Goal: Information Seeking & Learning: Learn about a topic

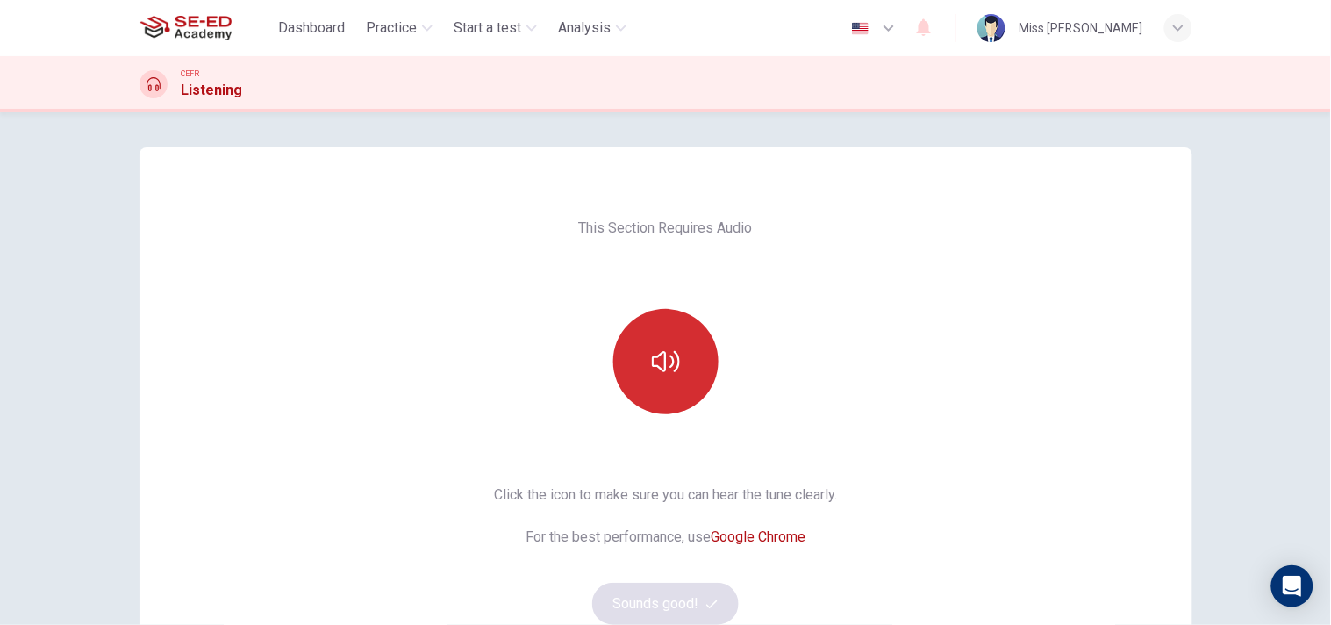
click at [698, 355] on button "button" at bounding box center [665, 361] width 105 height 105
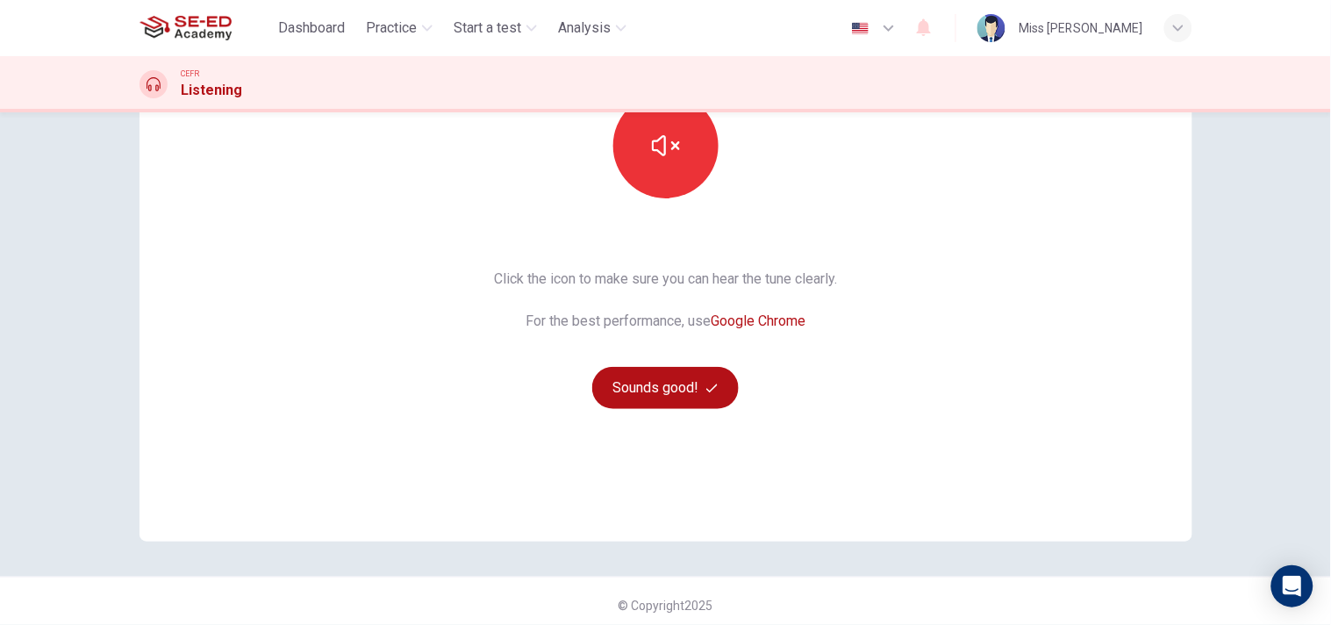
scroll to position [223, 0]
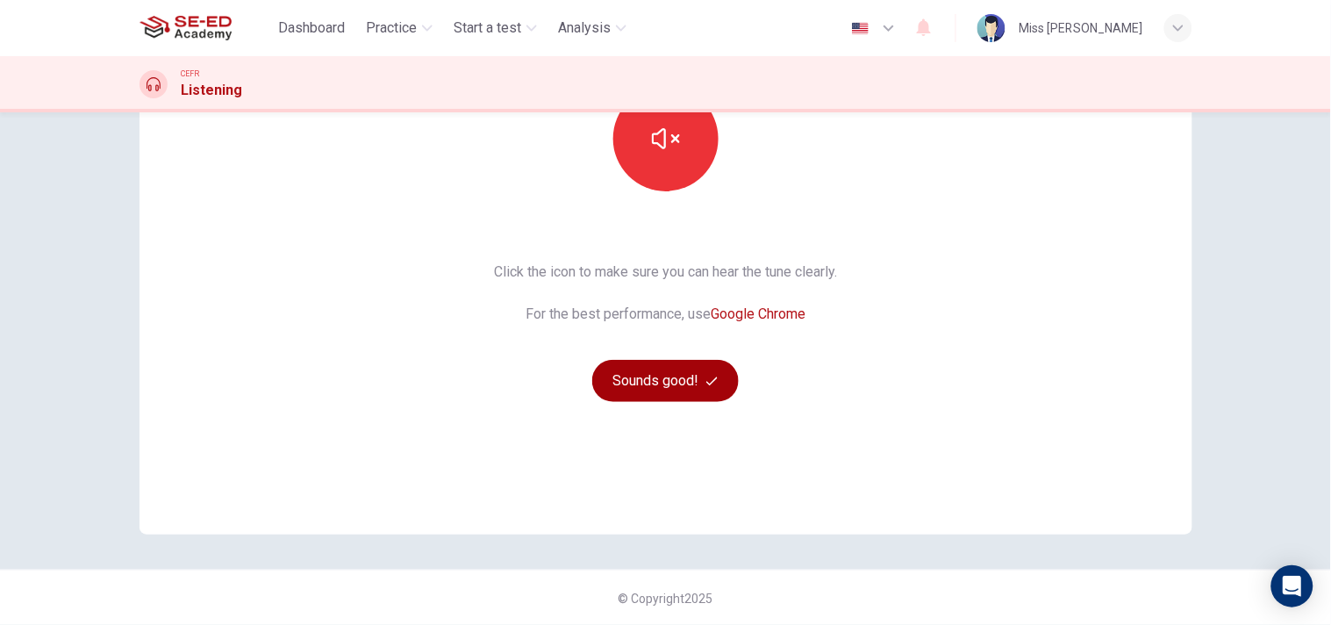
click at [670, 383] on button "Sounds good!" at bounding box center [665, 381] width 147 height 42
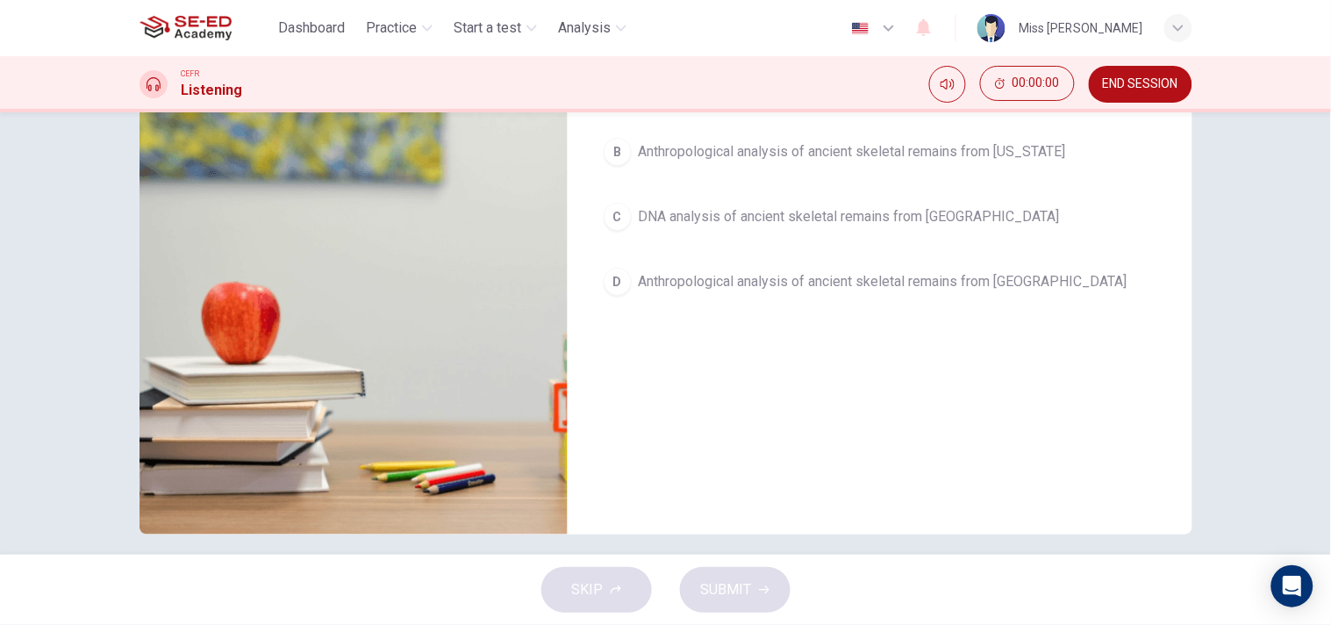
click at [147, 107] on button "button" at bounding box center [161, 86] width 28 height 42
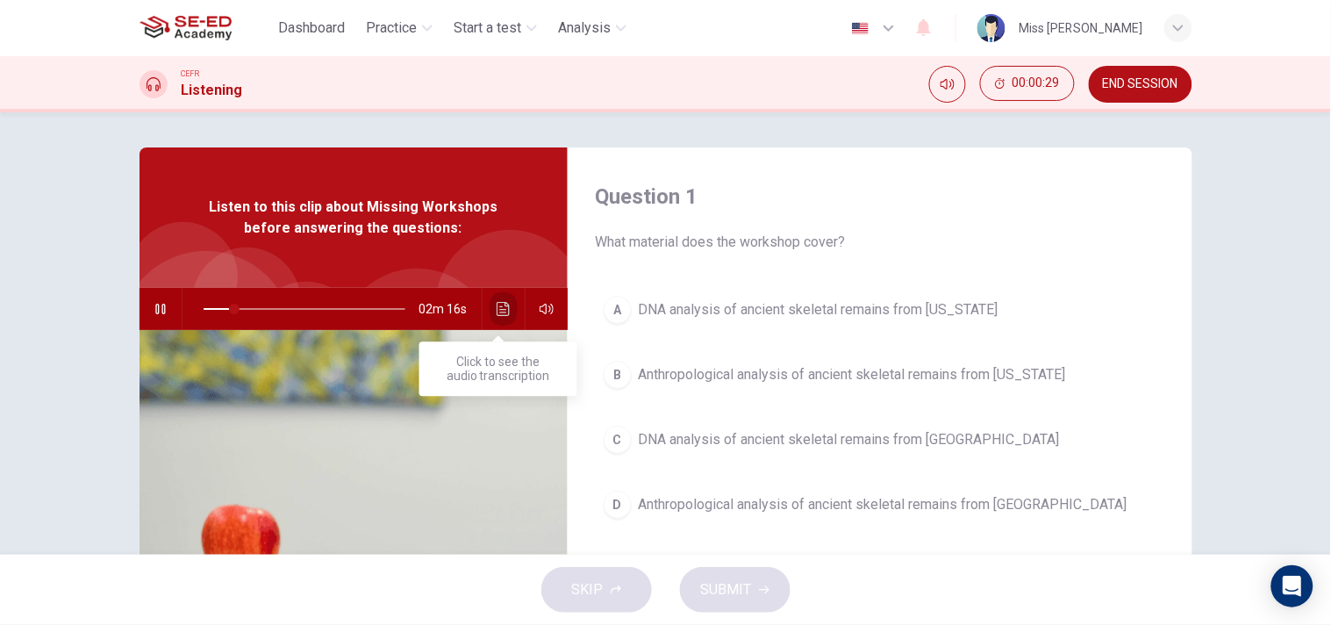
click at [497, 308] on icon "Click to see the audio transcription" at bounding box center [504, 309] width 14 height 14
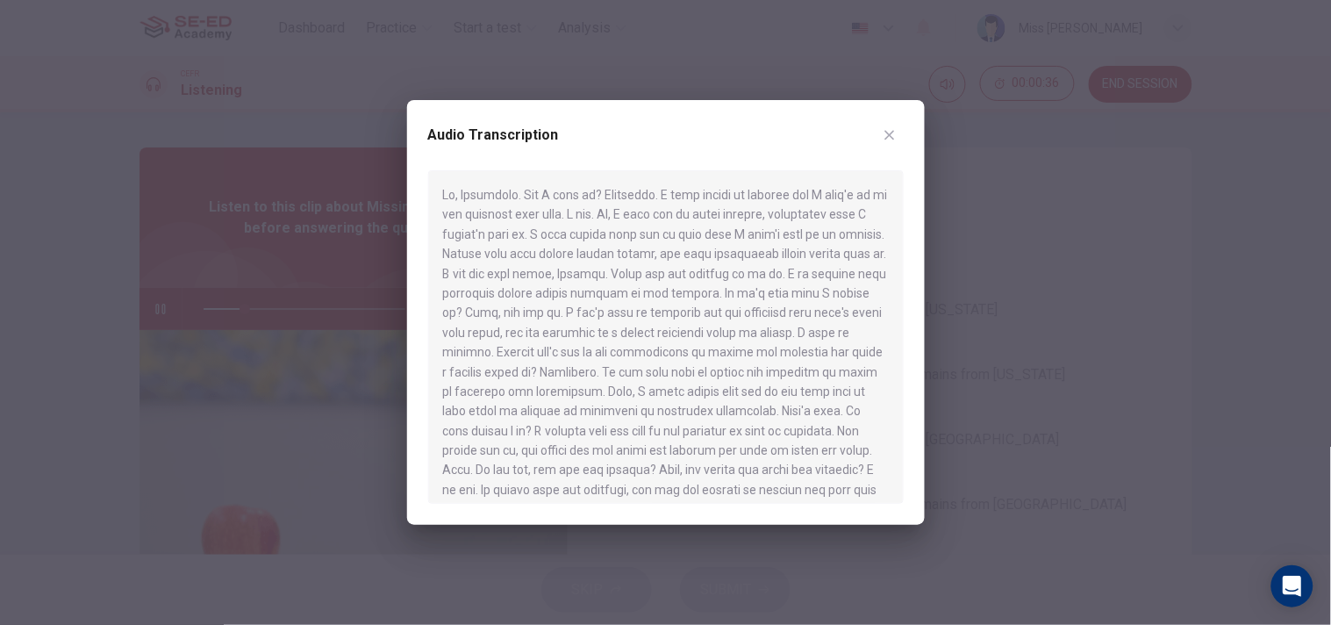
drag, startPoint x: 442, startPoint y: 193, endPoint x: 726, endPoint y: 384, distance: 341.9
click at [726, 384] on div at bounding box center [666, 336] width 476 height 333
click at [886, 142] on button "button" at bounding box center [890, 135] width 28 height 28
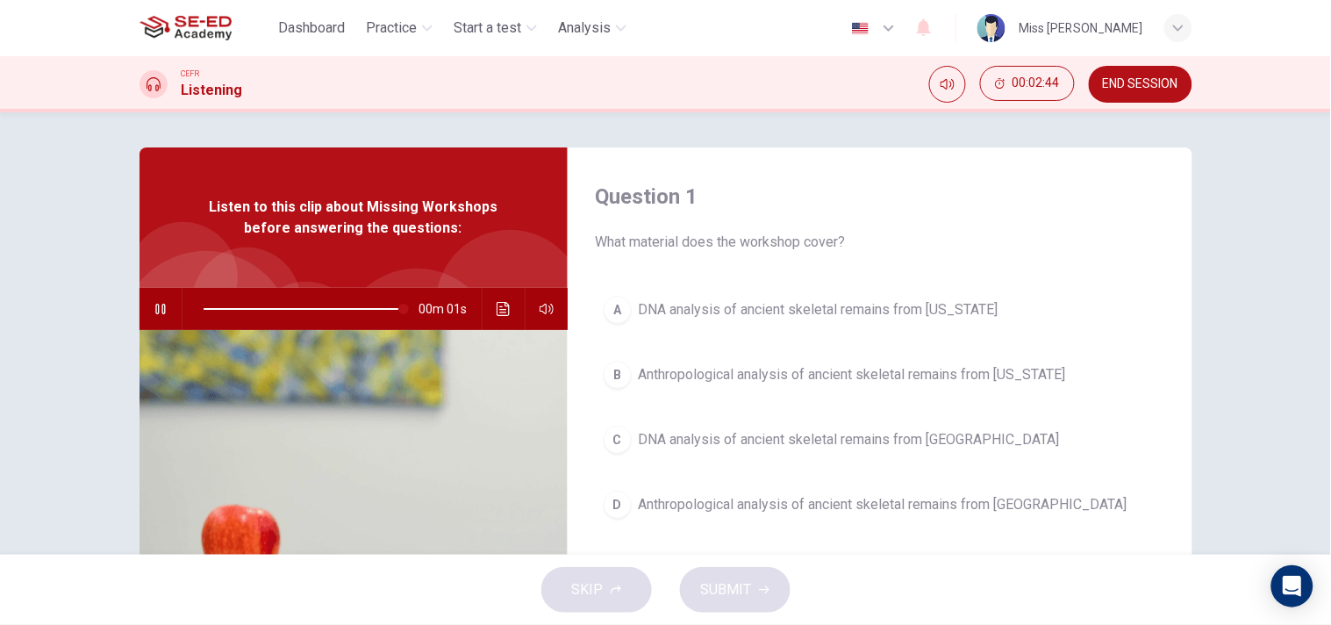
click at [860, 504] on span "Anthropological analysis of ancient skeletal remains from [GEOGRAPHIC_DATA]" at bounding box center [883, 504] width 489 height 21
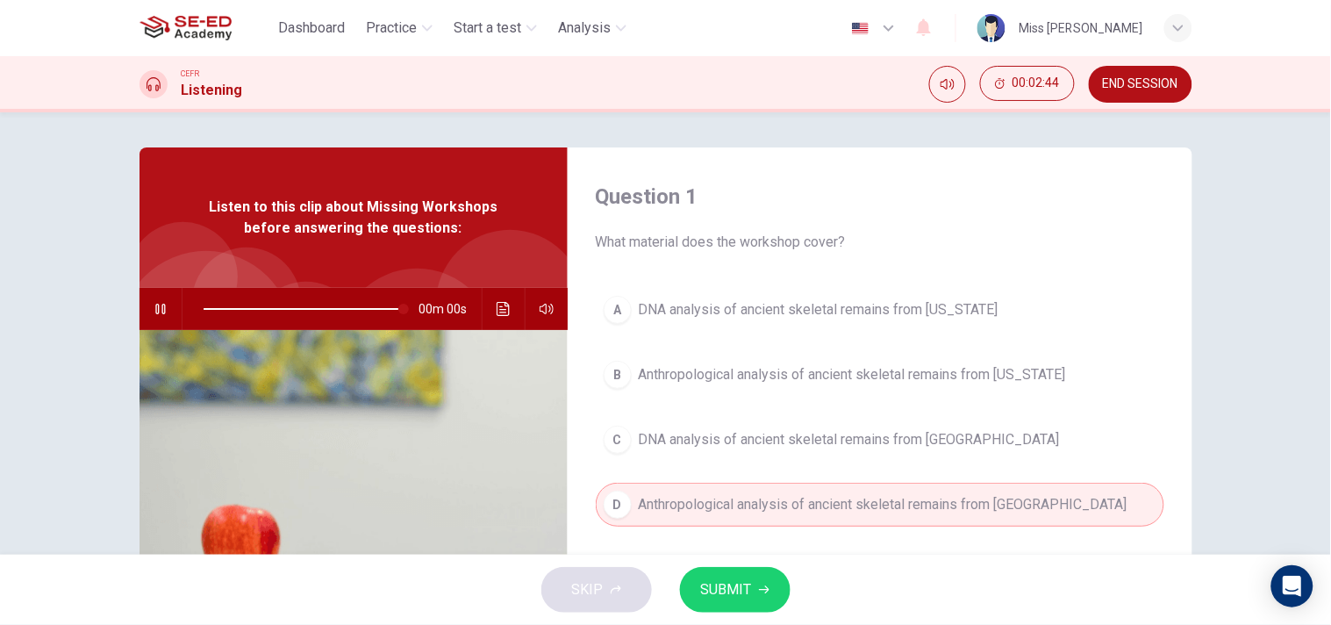
type input "0"
click at [753, 597] on button "SUBMIT" at bounding box center [735, 590] width 111 height 46
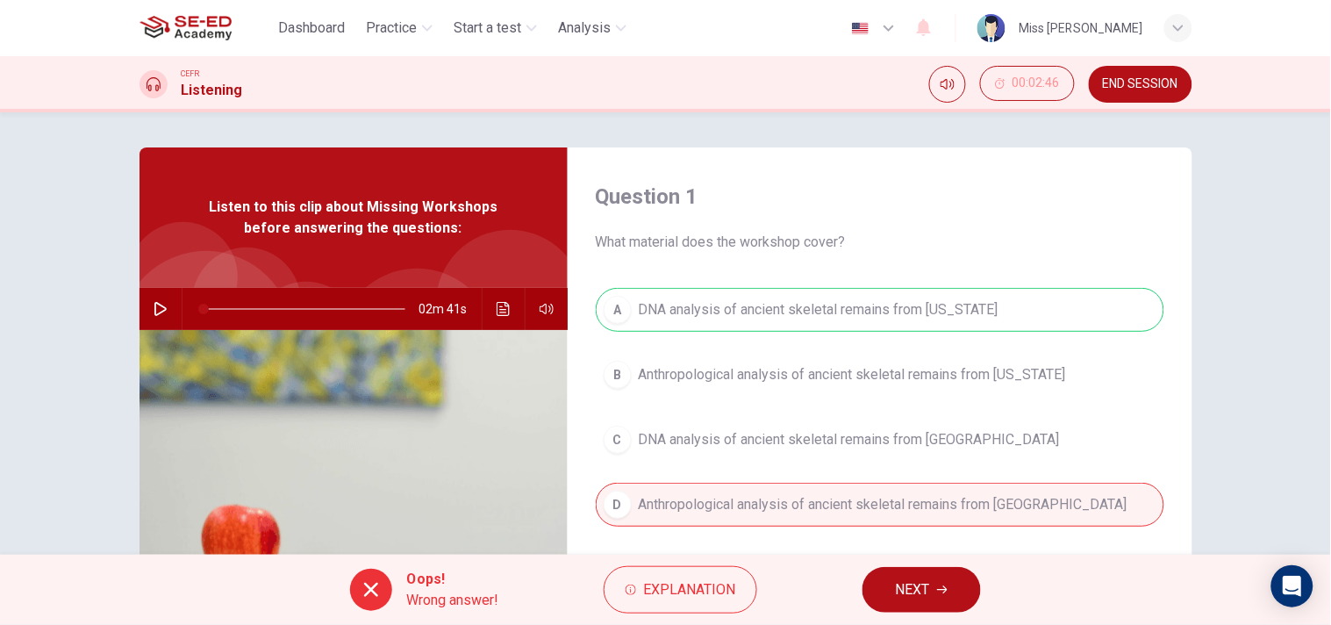
click at [906, 583] on span "NEXT" at bounding box center [913, 589] width 34 height 25
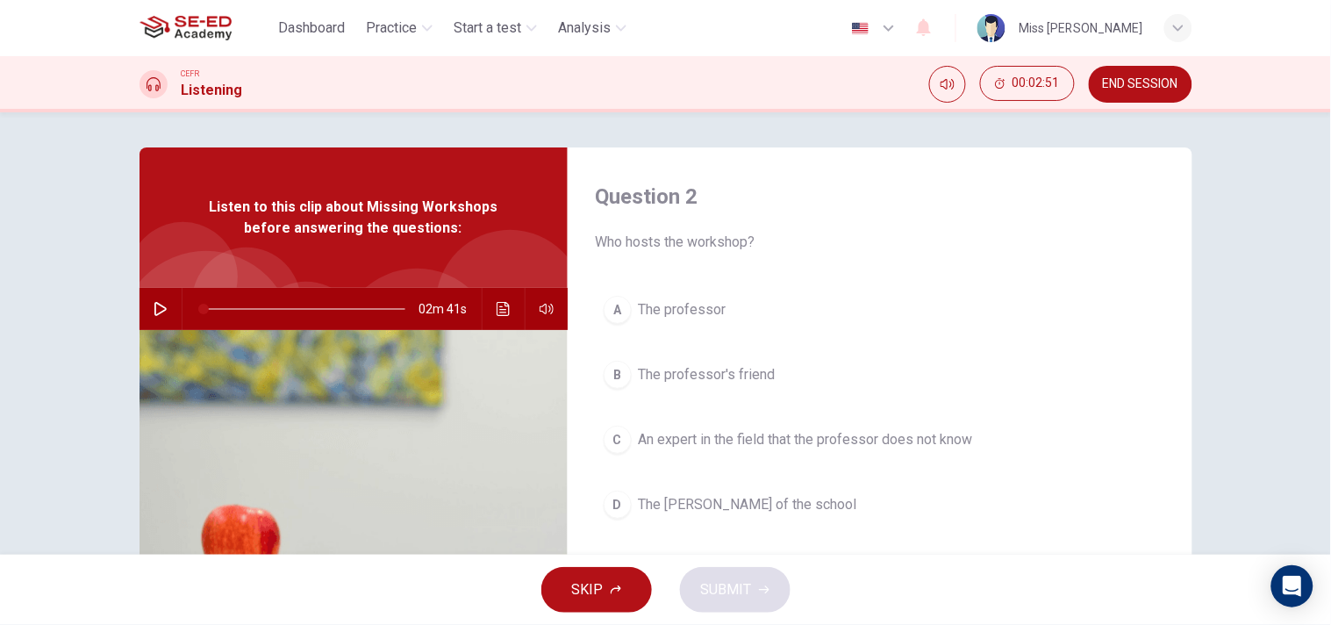
click at [735, 383] on span "The professor's friend" at bounding box center [707, 374] width 137 height 21
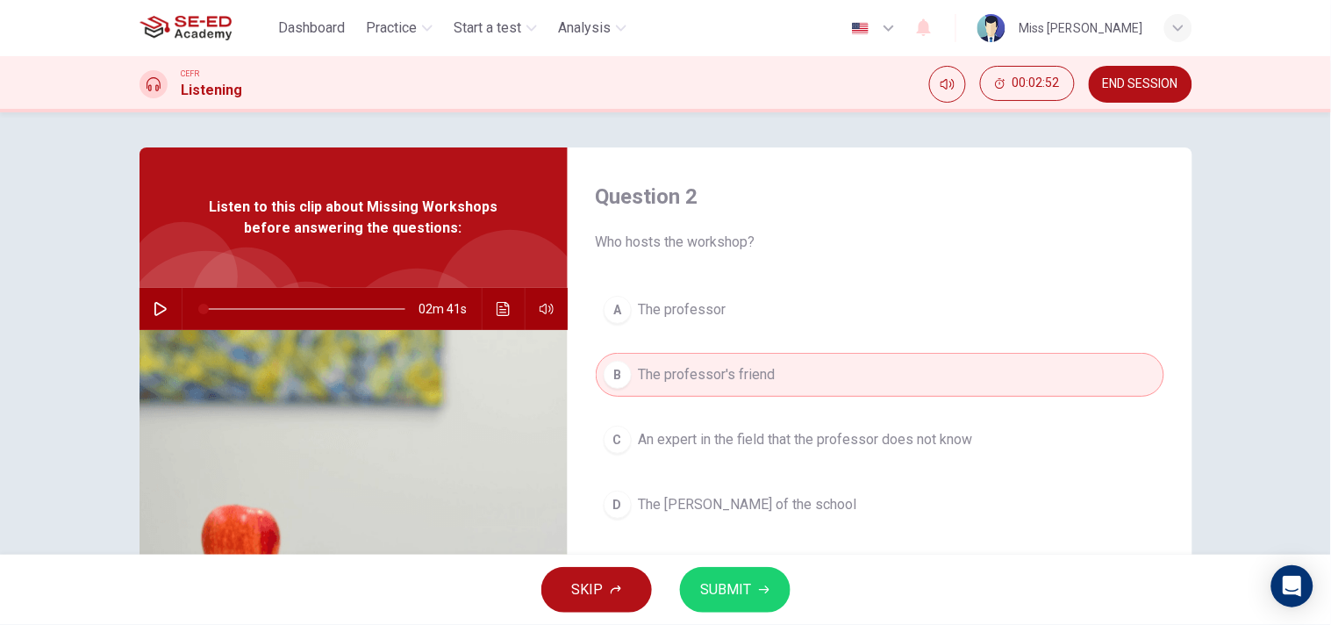
click at [777, 589] on button "SUBMIT" at bounding box center [735, 590] width 111 height 46
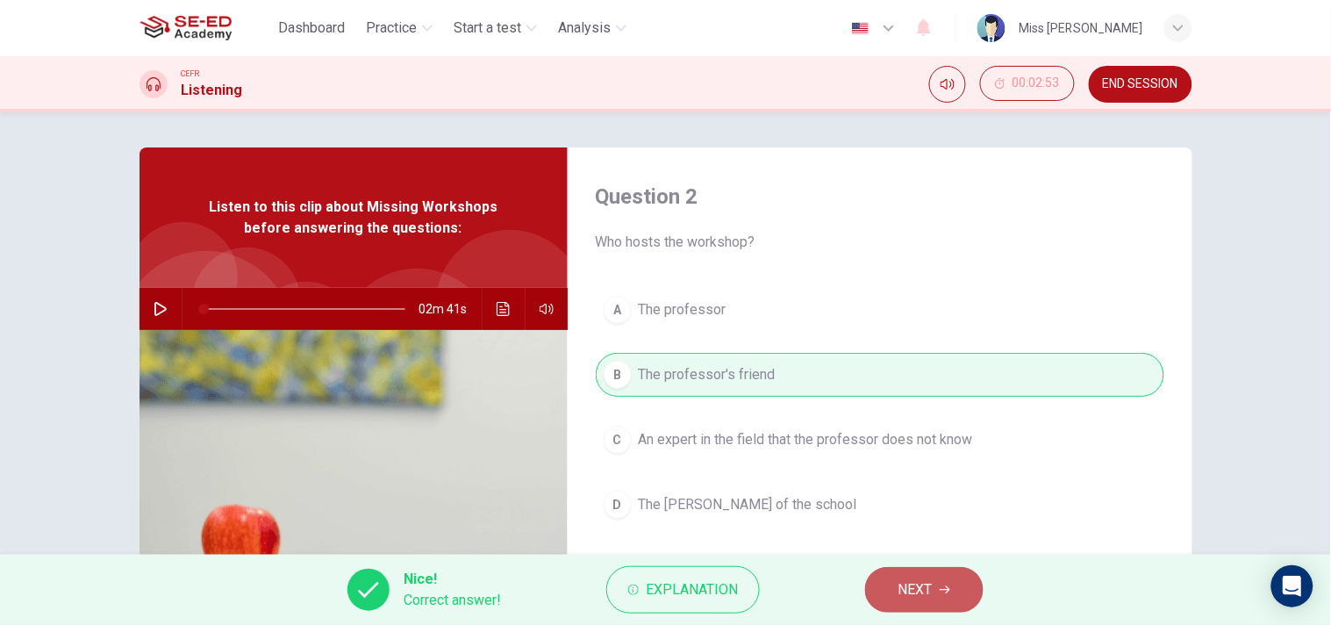
click at [915, 581] on span "NEXT" at bounding box center [915, 589] width 34 height 25
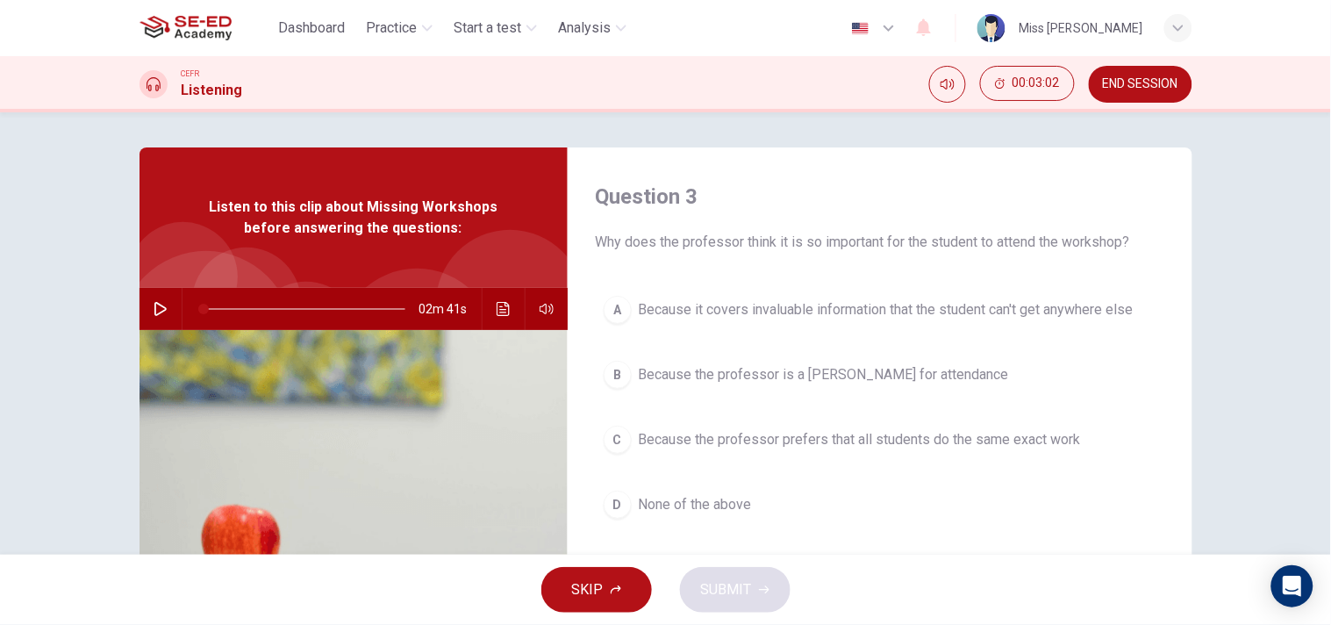
click at [749, 441] on span "Because the professor prefers that all students do the same exact work" at bounding box center [860, 439] width 442 height 21
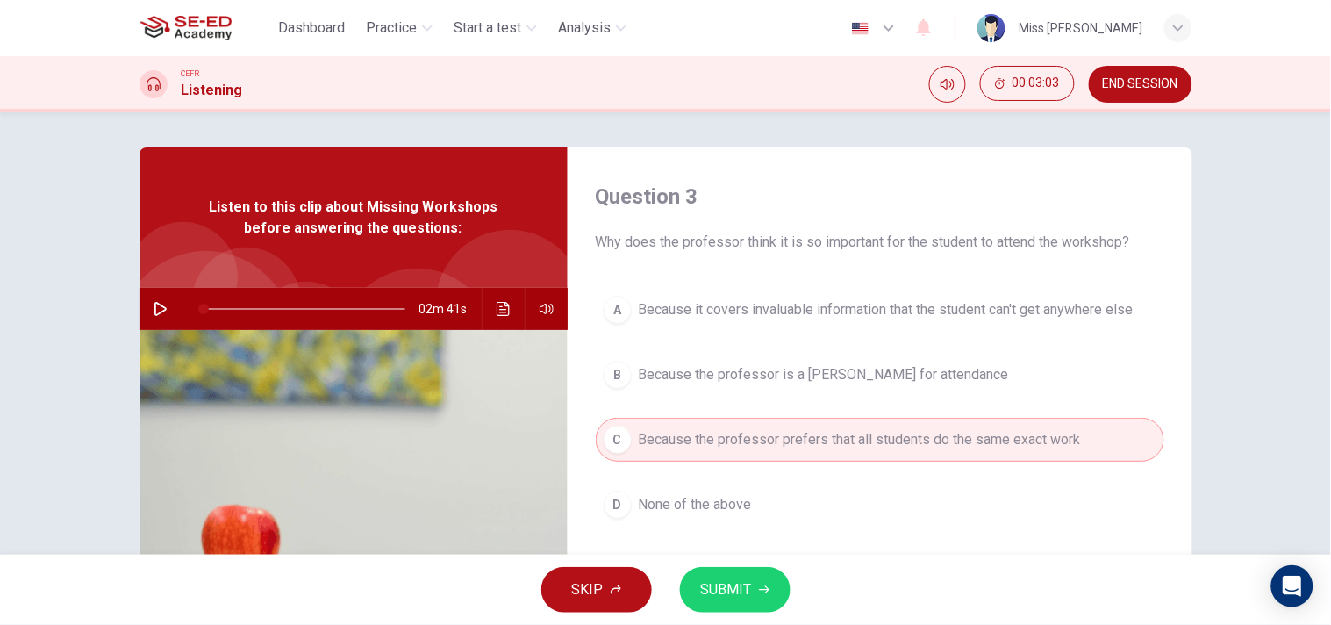
click at [740, 577] on span "SUBMIT" at bounding box center [726, 589] width 51 height 25
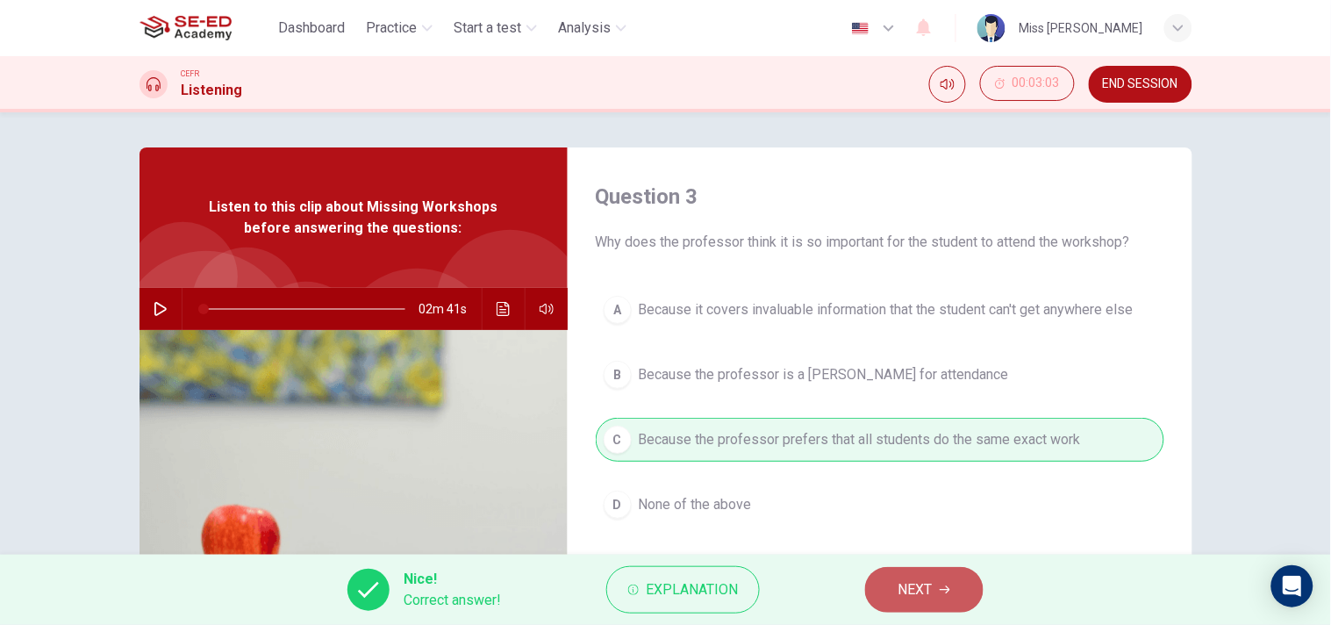
click at [913, 590] on span "NEXT" at bounding box center [915, 589] width 34 height 25
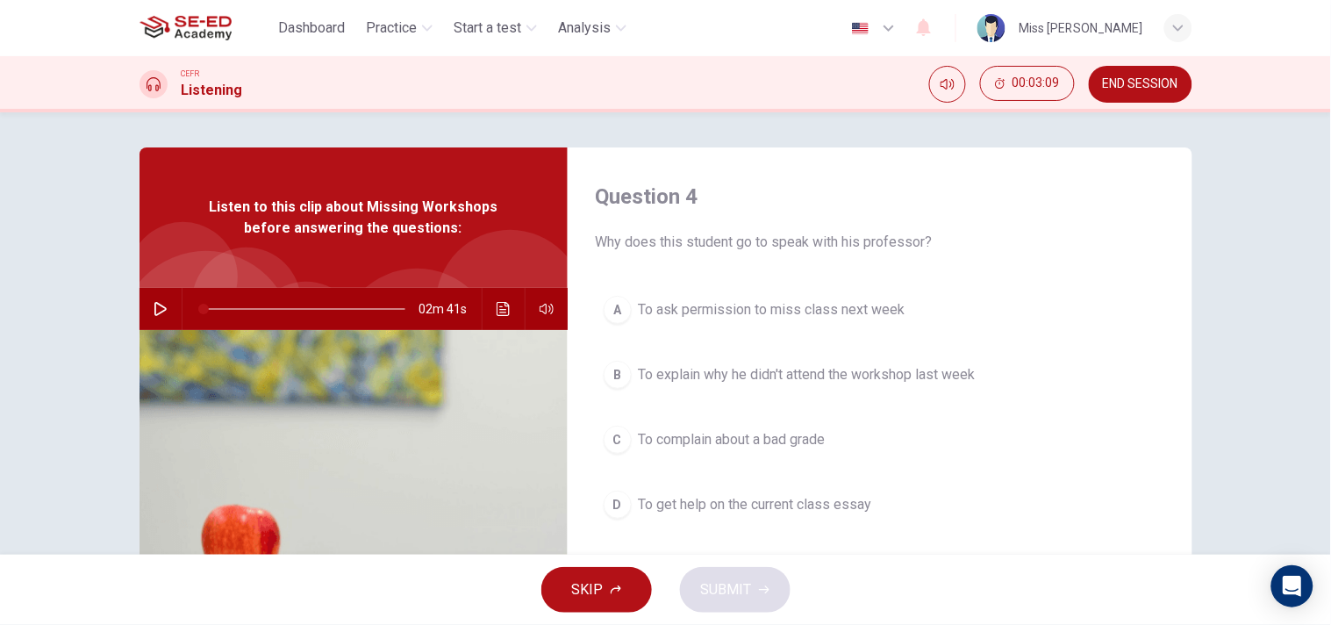
click at [945, 384] on span "To explain why he didn't attend the workshop last week" at bounding box center [807, 374] width 337 height 21
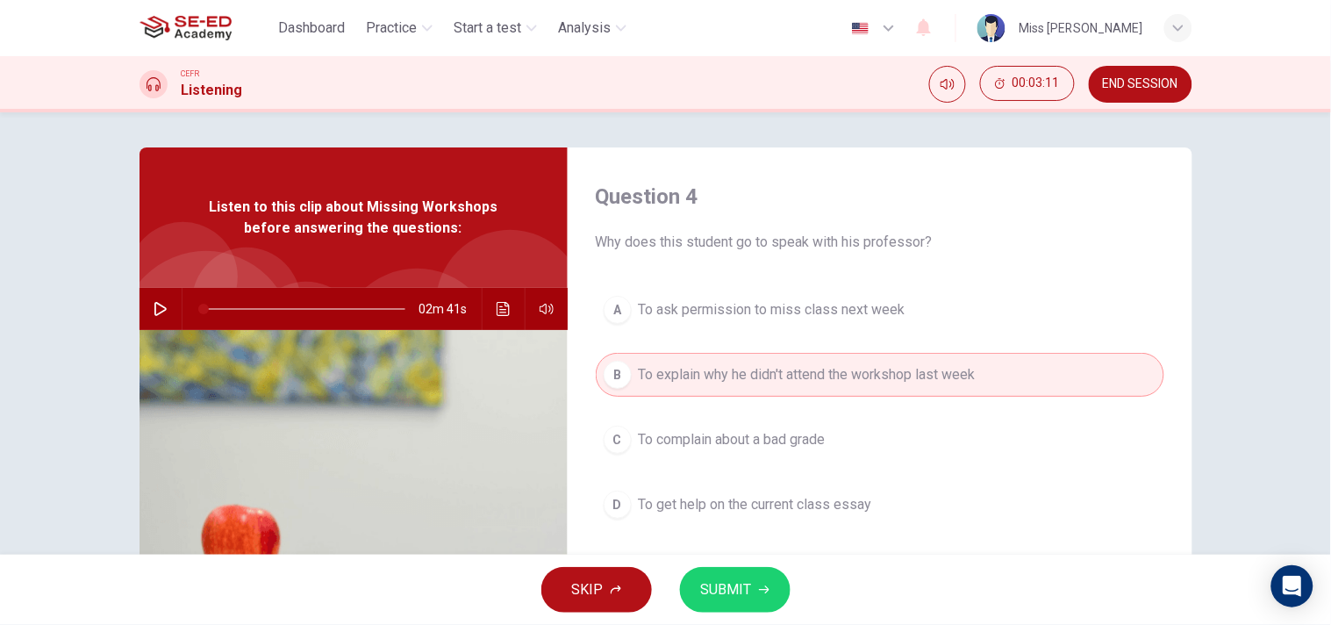
click at [723, 575] on button "SUBMIT" at bounding box center [735, 590] width 111 height 46
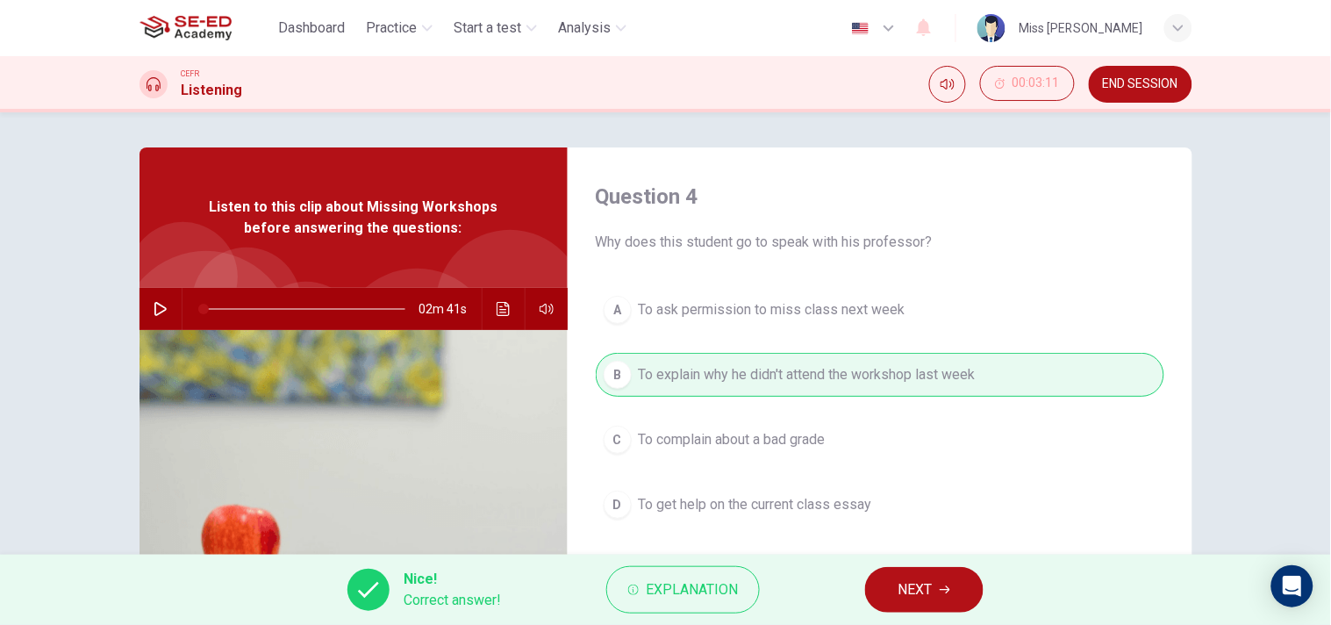
click at [925, 595] on span "NEXT" at bounding box center [915, 589] width 34 height 25
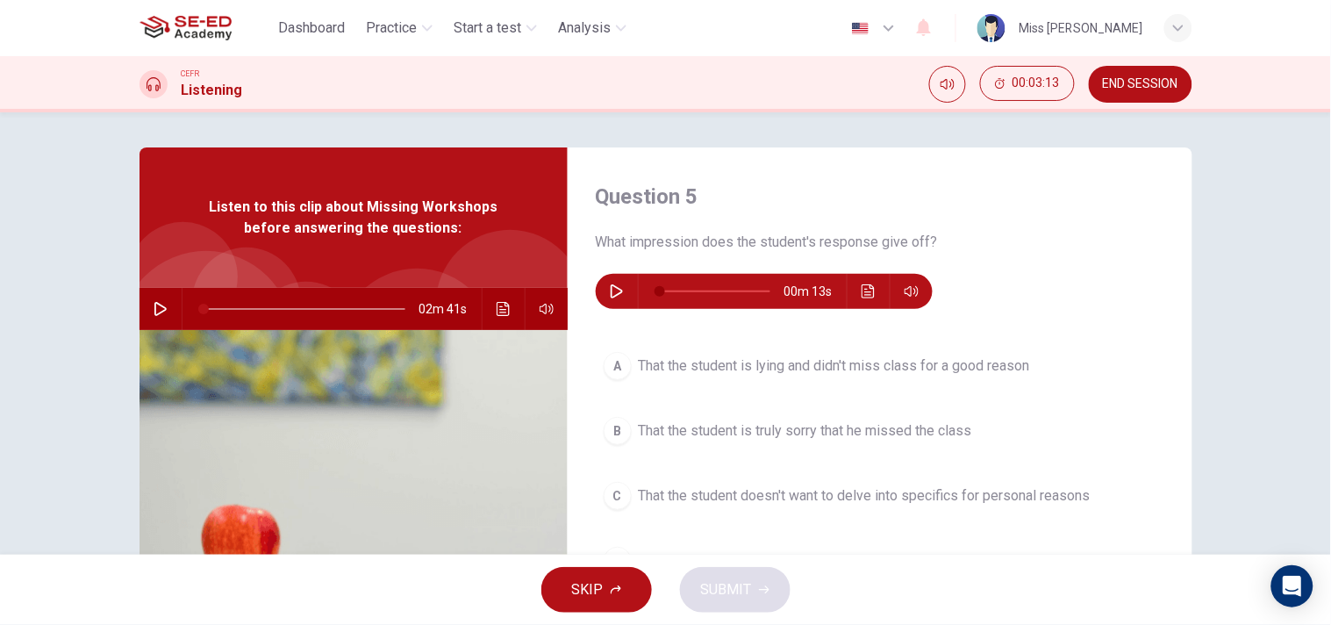
click at [610, 286] on icon "button" at bounding box center [617, 291] width 14 height 14
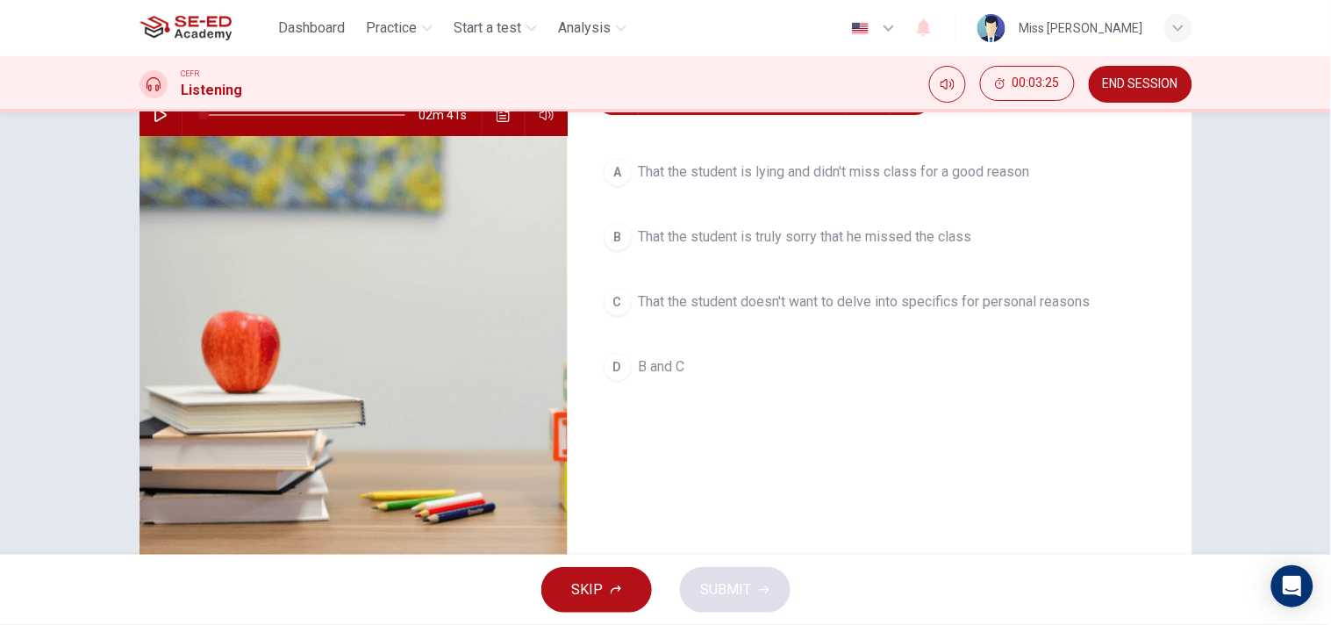
scroll to position [195, 0]
type input "0"
click at [663, 363] on span "B and C" at bounding box center [662, 365] width 47 height 21
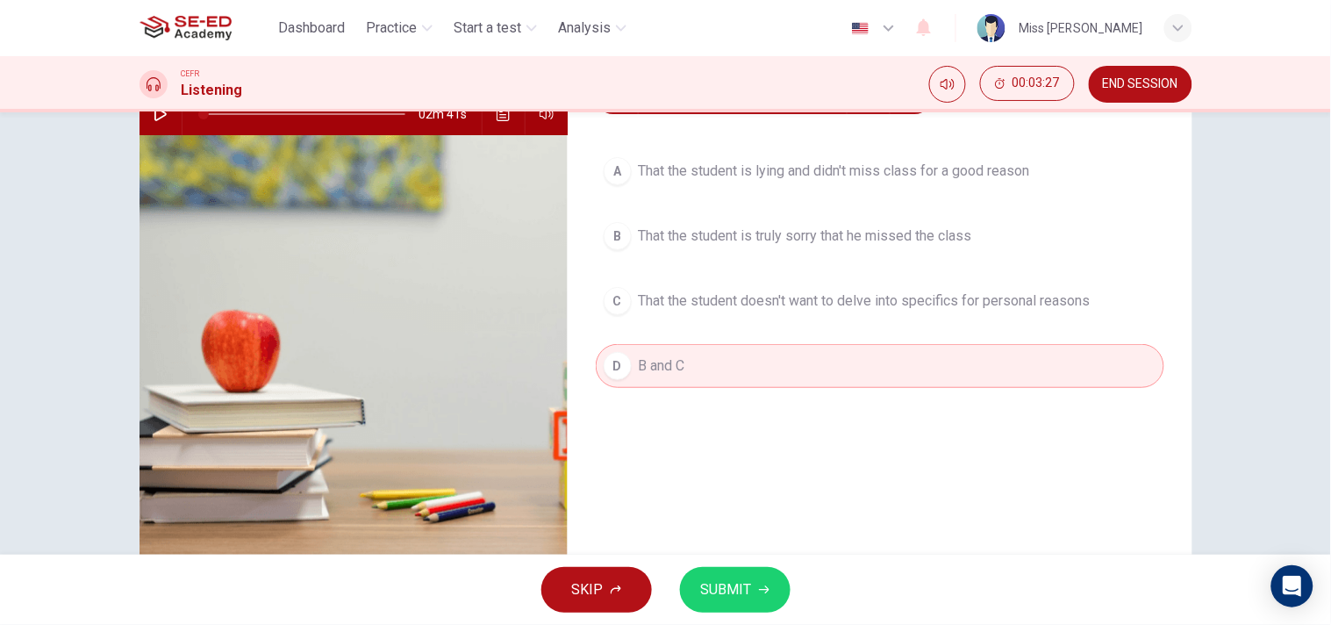
click at [693, 589] on button "SUBMIT" at bounding box center [735, 590] width 111 height 46
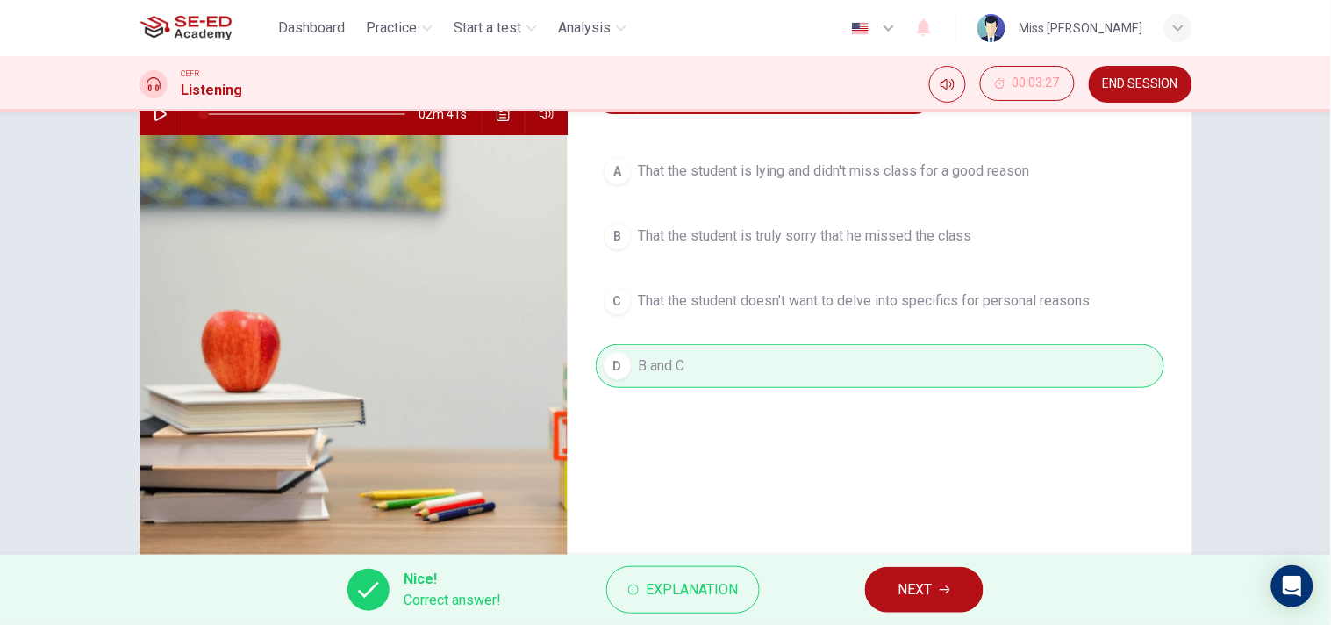
click at [925, 590] on span "NEXT" at bounding box center [915, 589] width 34 height 25
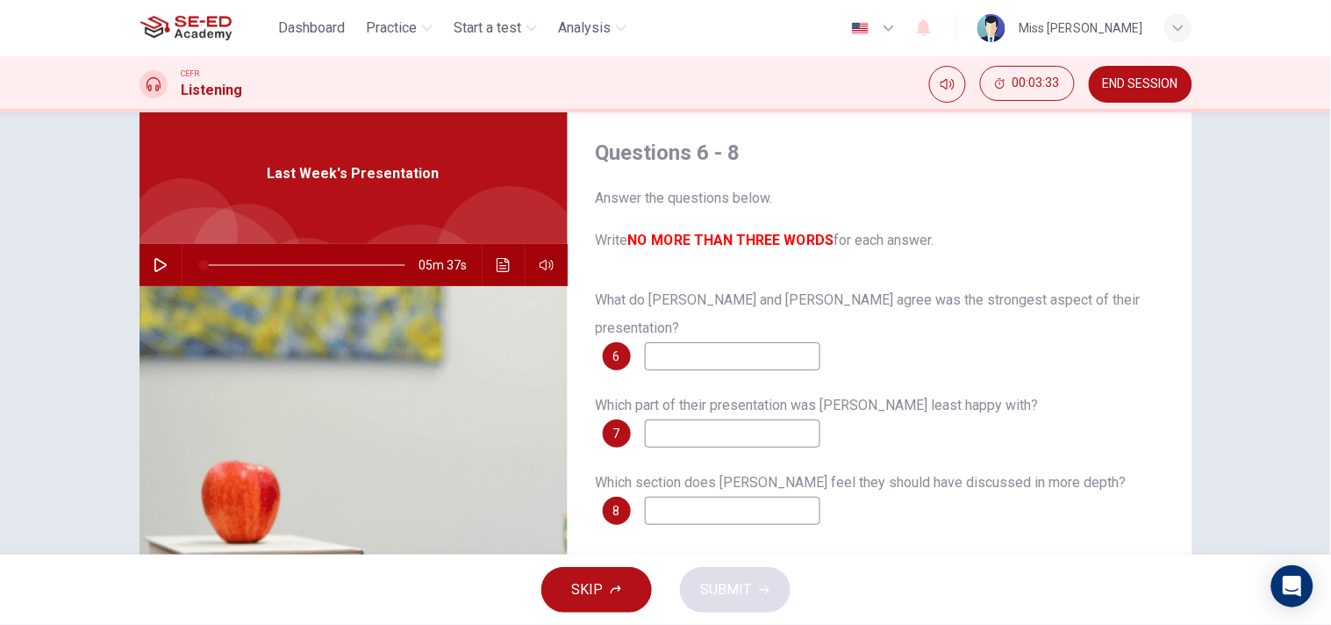
scroll to position [42, 0]
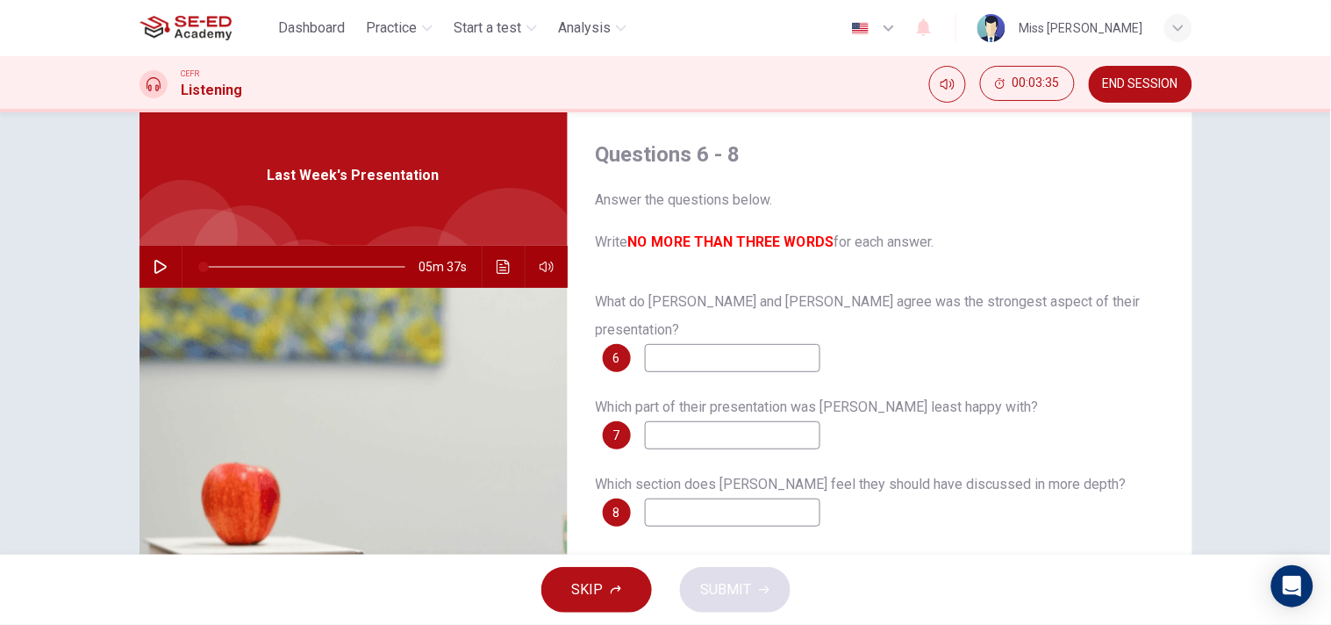
click at [596, 328] on div "What do [PERSON_NAME] and [PERSON_NAME] agree was the strongest aspect of their…" at bounding box center [880, 330] width 569 height 84
click at [617, 344] on div "6" at bounding box center [617, 358] width 28 height 28
click at [695, 344] on input at bounding box center [732, 358] width 175 height 28
drag, startPoint x: 593, startPoint y: 241, endPoint x: 812, endPoint y: 247, distance: 218.5
click at [794, 247] on span "Answer the questions below. Write NO MORE THAN THREE WORDS for each answer." at bounding box center [880, 221] width 569 height 63
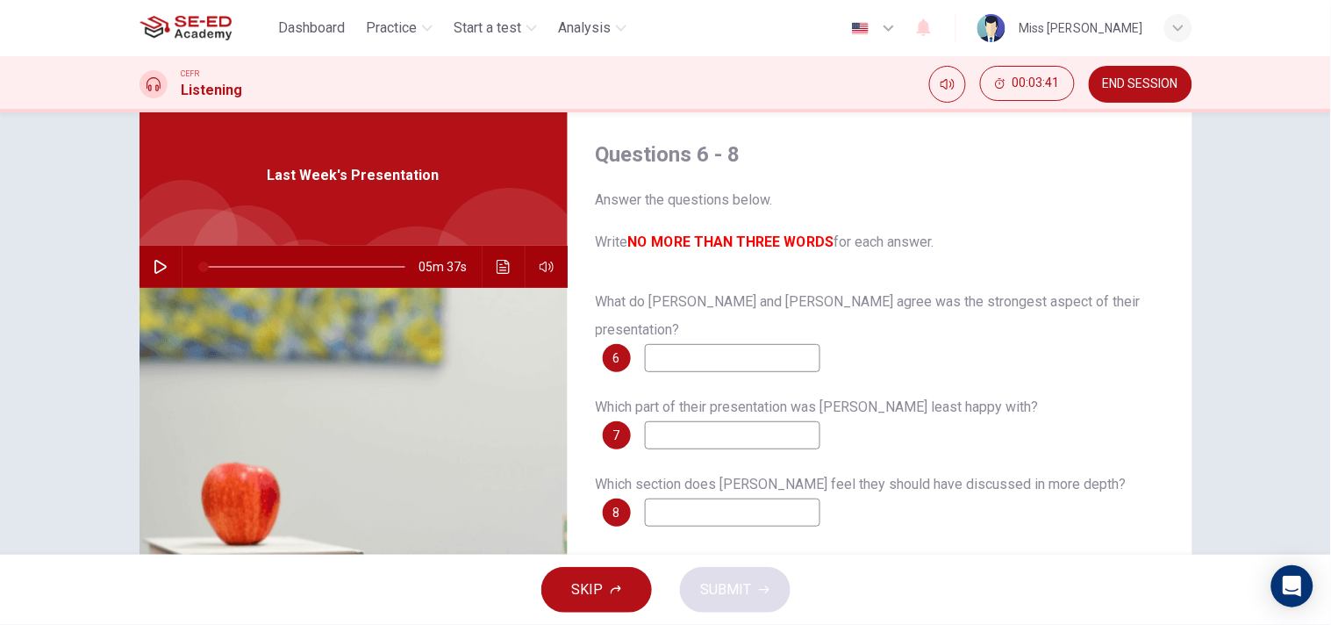
drag, startPoint x: 893, startPoint y: 246, endPoint x: 979, endPoint y: 258, distance: 86.9
click at [898, 246] on span "Answer the questions below. Write NO MORE THAN THREE WORDS for each answer." at bounding box center [880, 221] width 569 height 63
click at [716, 344] on input at bounding box center [732, 358] width 175 height 28
type input "[PERSON_NAME]"
click at [703, 421] on input at bounding box center [732, 435] width 175 height 28
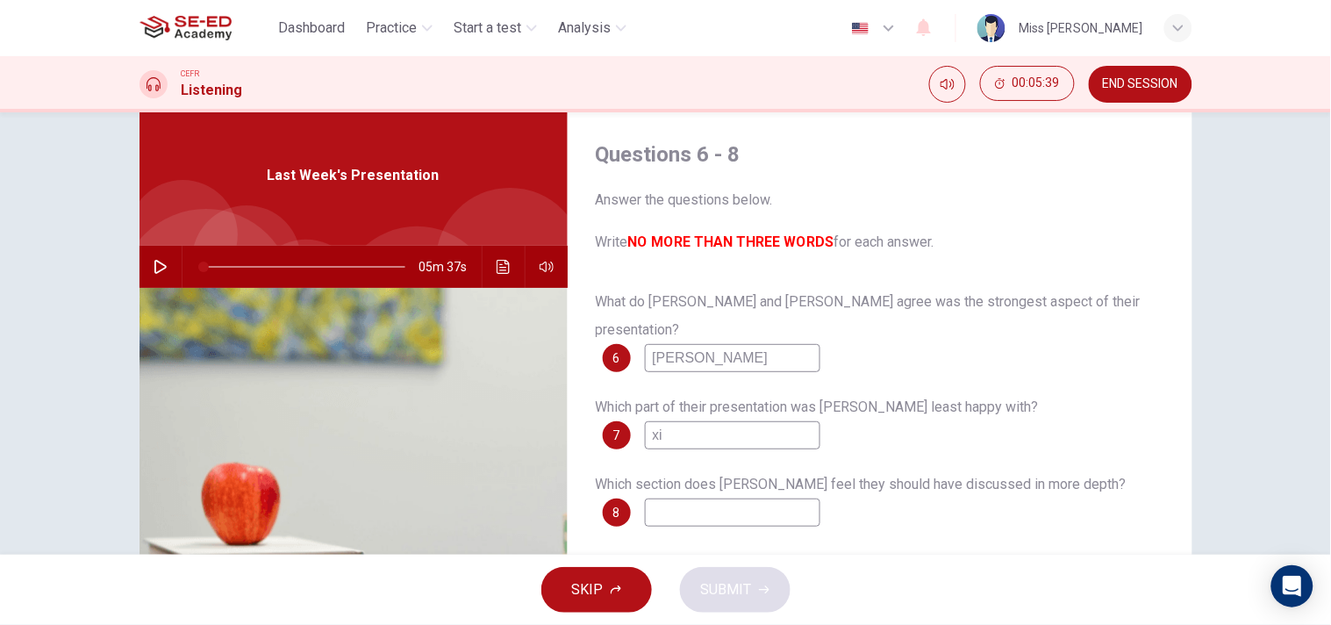
type input "x"
drag, startPoint x: 687, startPoint y: 339, endPoint x: 640, endPoint y: 336, distance: 46.6
click at [645, 344] on input "[PERSON_NAME]" at bounding box center [732, 358] width 175 height 28
click at [699, 421] on input at bounding box center [732, 435] width 175 height 28
paste input "แบบ ข.1"
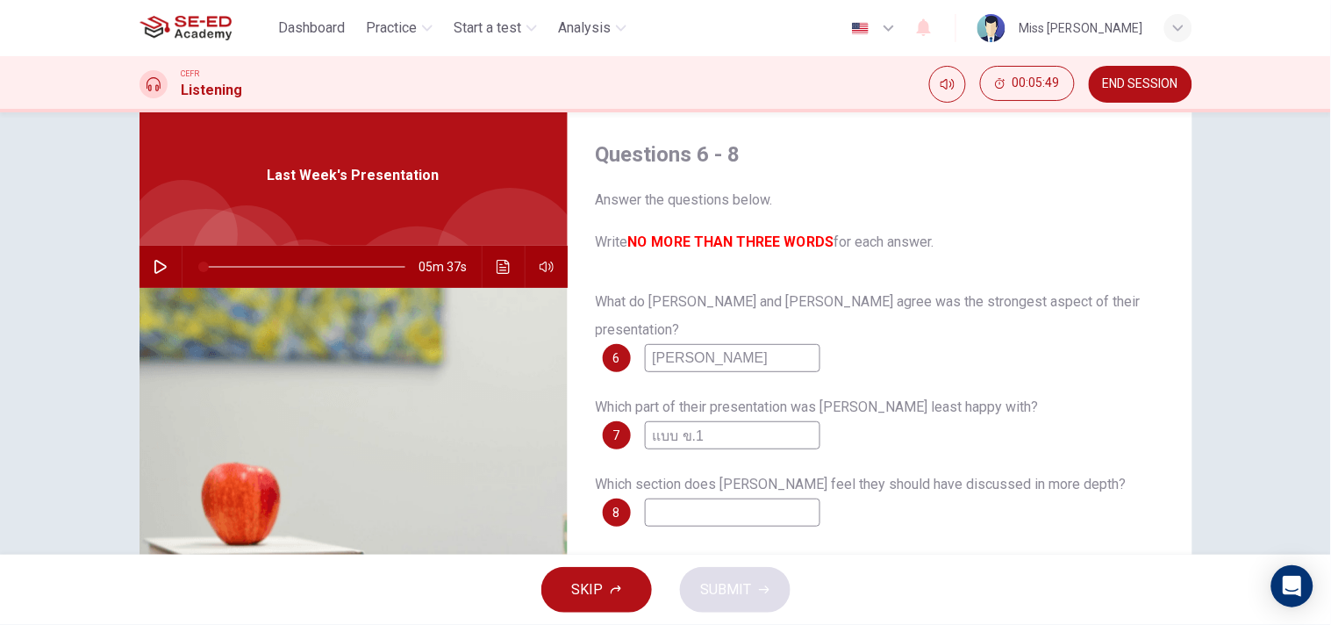
drag, startPoint x: 699, startPoint y: 414, endPoint x: 635, endPoint y: 401, distance: 65.4
click at [635, 421] on div "7 แบบ ข.1" at bounding box center [712, 435] width 218 height 28
type input "[PERSON_NAME]"
click at [708, 498] on input at bounding box center [732, 512] width 175 height 28
type input "three"
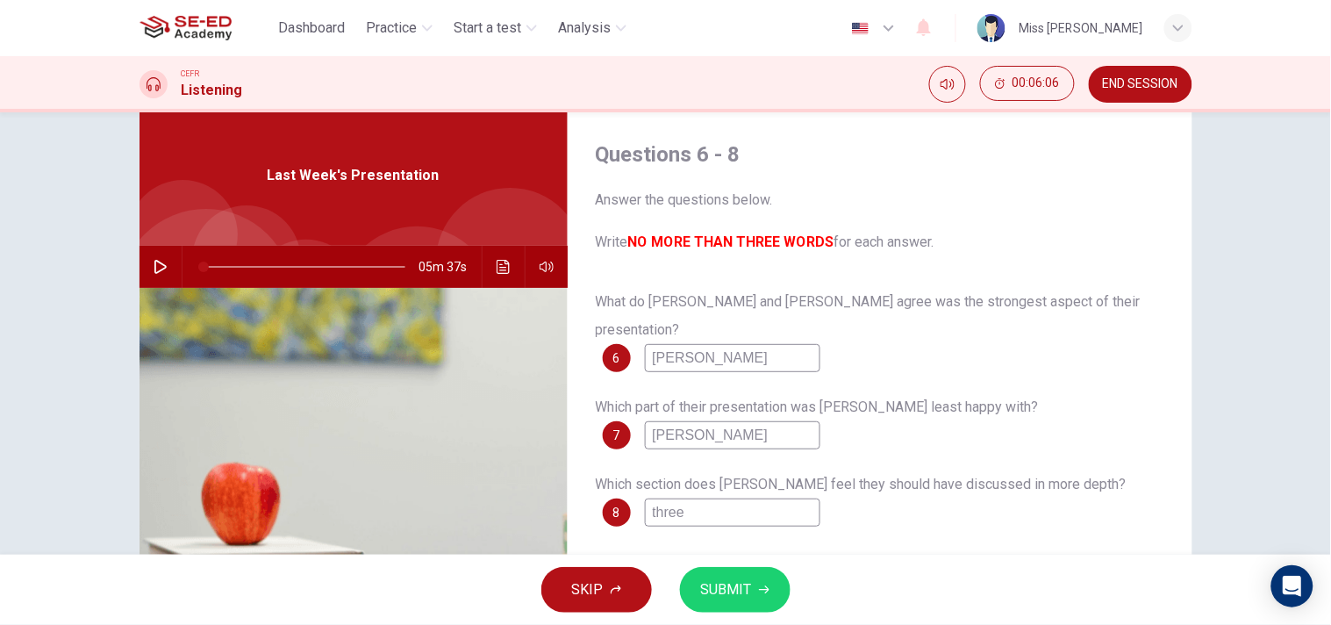
click at [739, 597] on span "SUBMIT" at bounding box center [726, 589] width 51 height 25
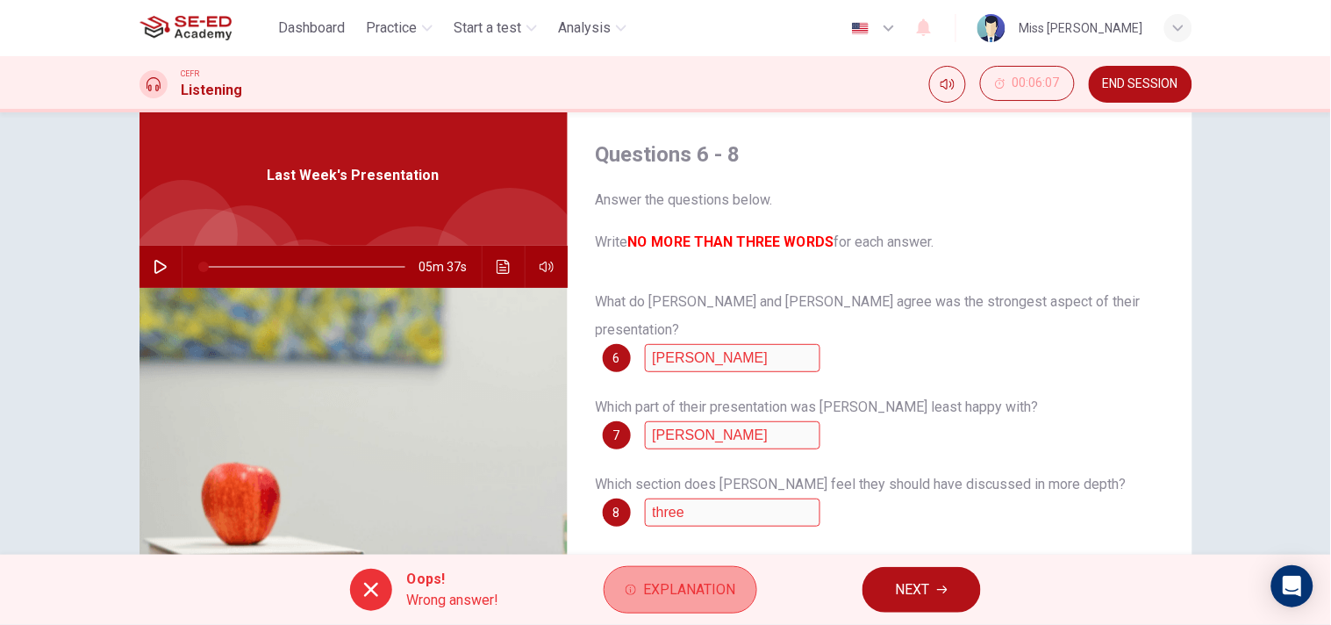
click at [698, 573] on button "Explanation" at bounding box center [681, 589] width 154 height 47
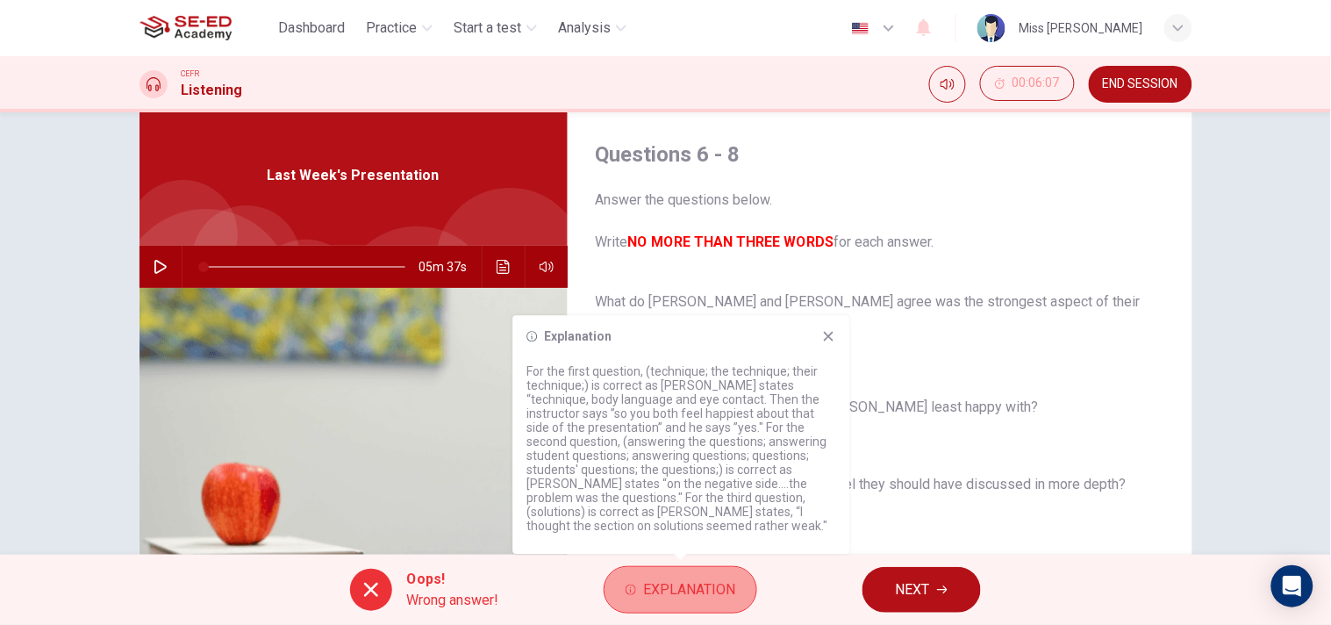
click at [691, 595] on span "Explanation" at bounding box center [689, 589] width 92 height 25
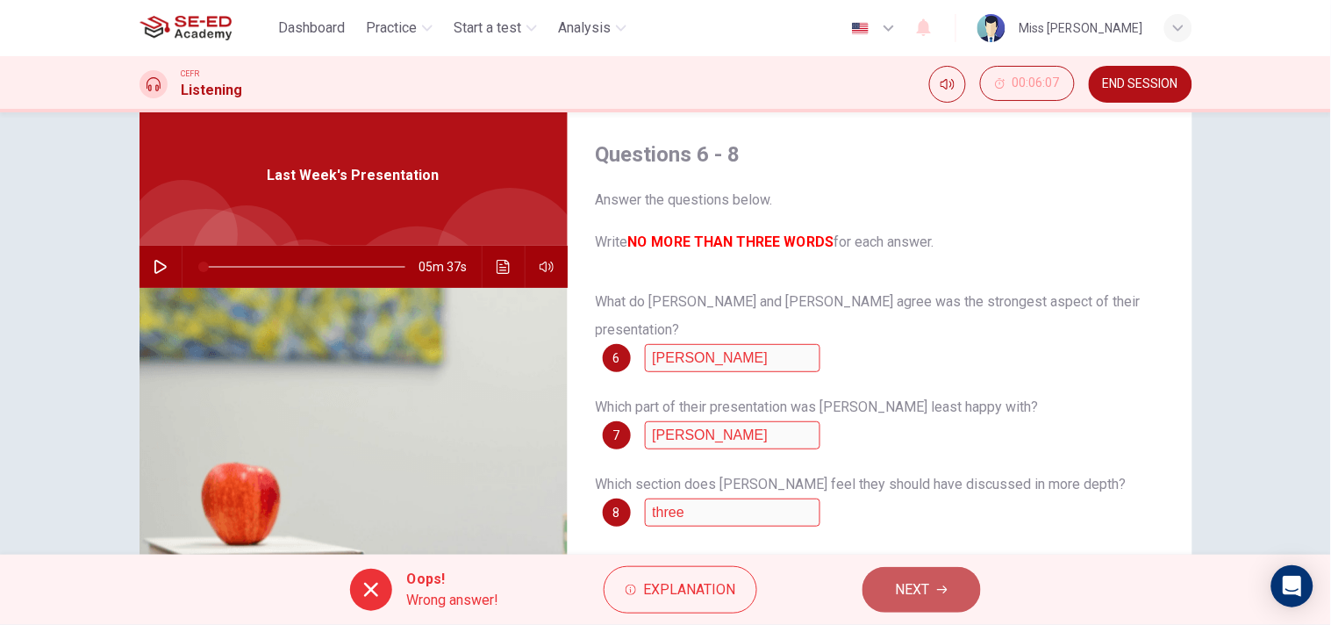
click at [911, 590] on span "NEXT" at bounding box center [913, 589] width 34 height 25
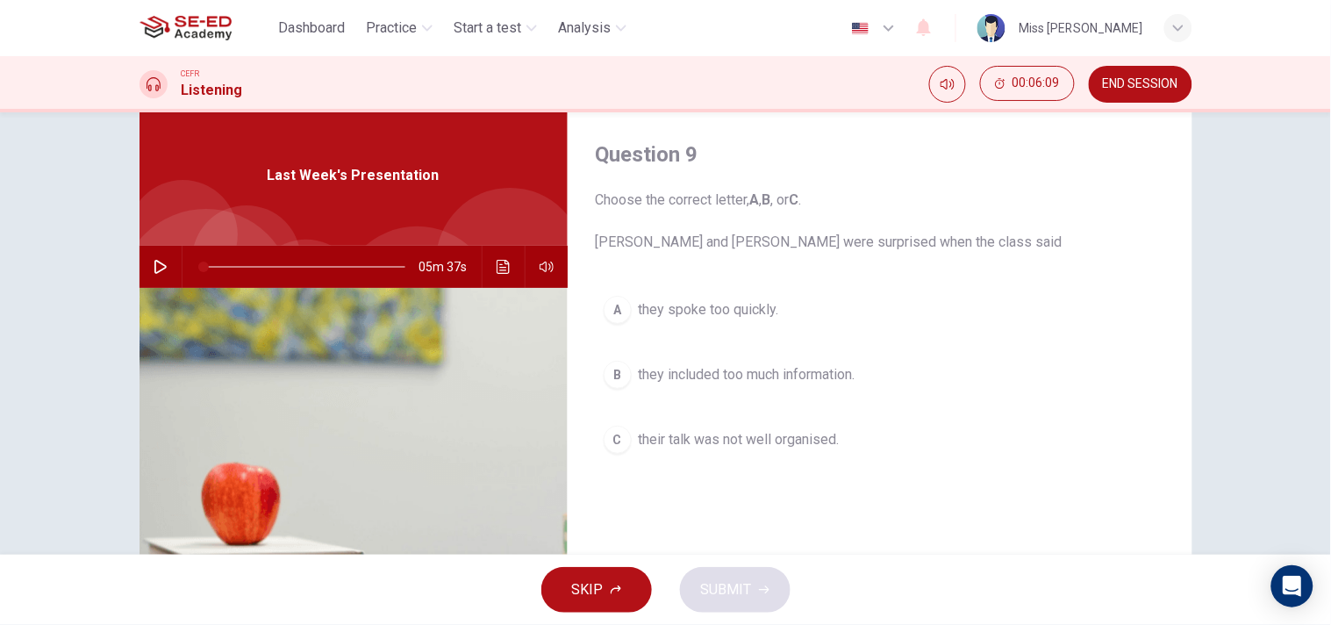
click at [689, 310] on span "they spoke too quickly." at bounding box center [709, 309] width 140 height 21
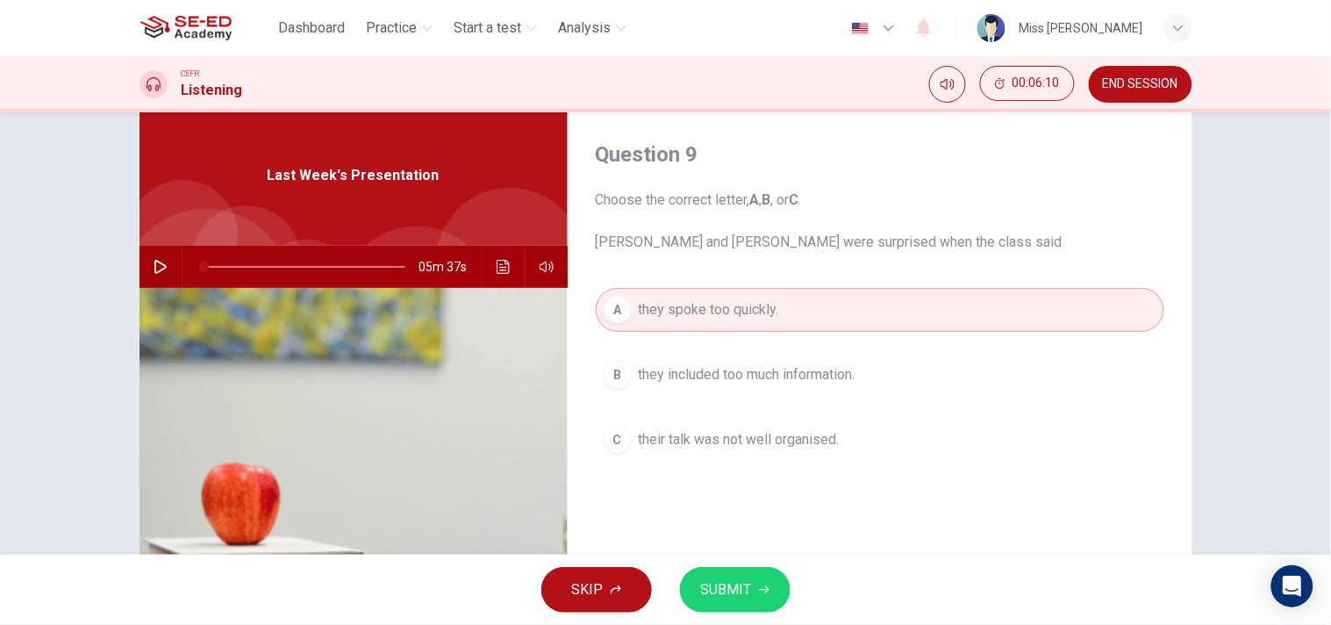
click at [739, 577] on span "SUBMIT" at bounding box center [726, 589] width 51 height 25
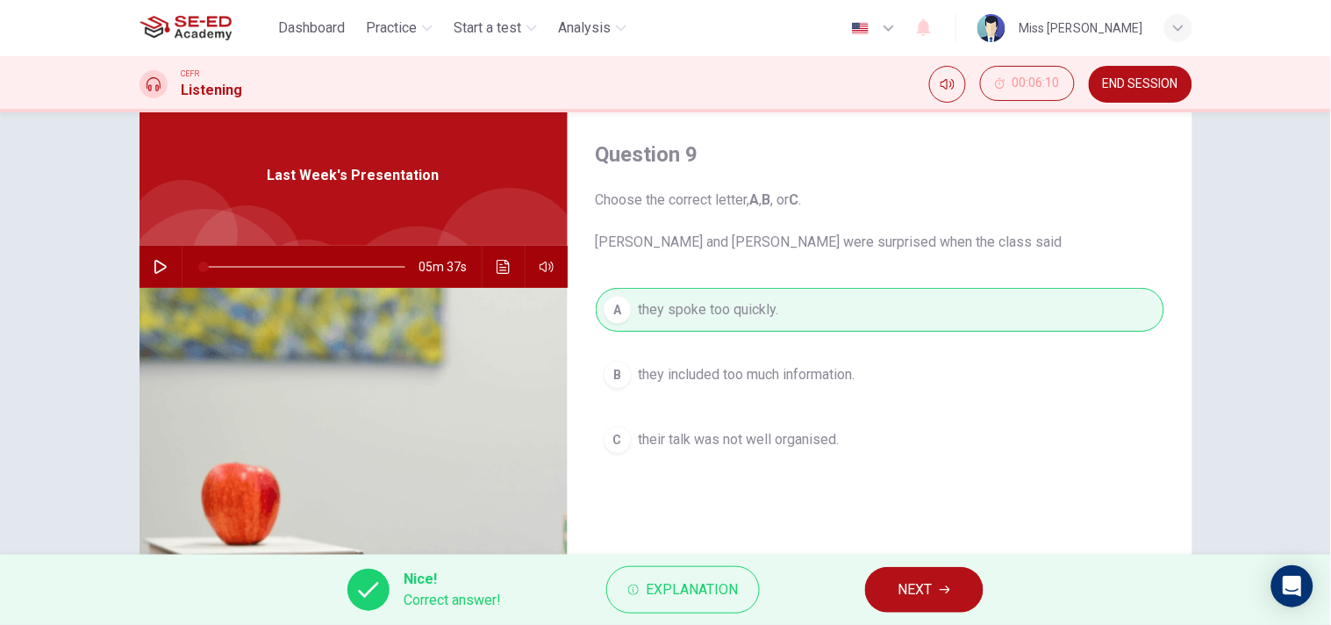
click at [926, 585] on span "NEXT" at bounding box center [915, 589] width 34 height 25
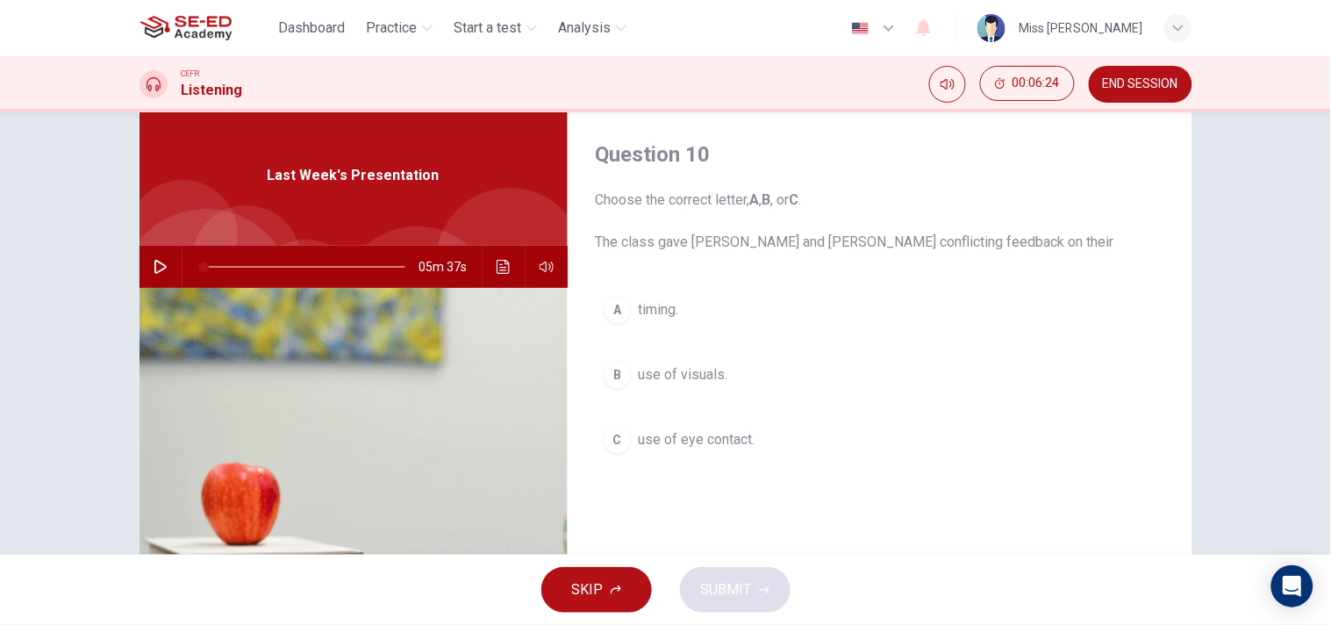
click at [694, 441] on span "use of eye contact." at bounding box center [697, 439] width 117 height 21
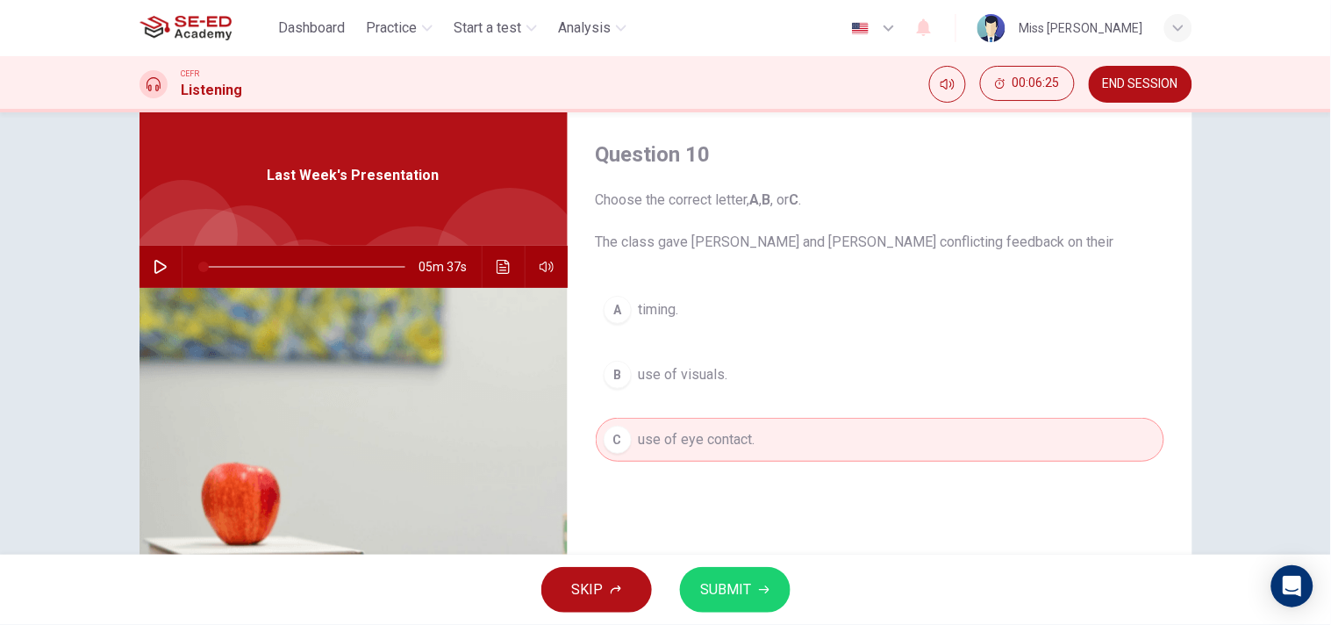
click at [778, 590] on button "SUBMIT" at bounding box center [735, 590] width 111 height 46
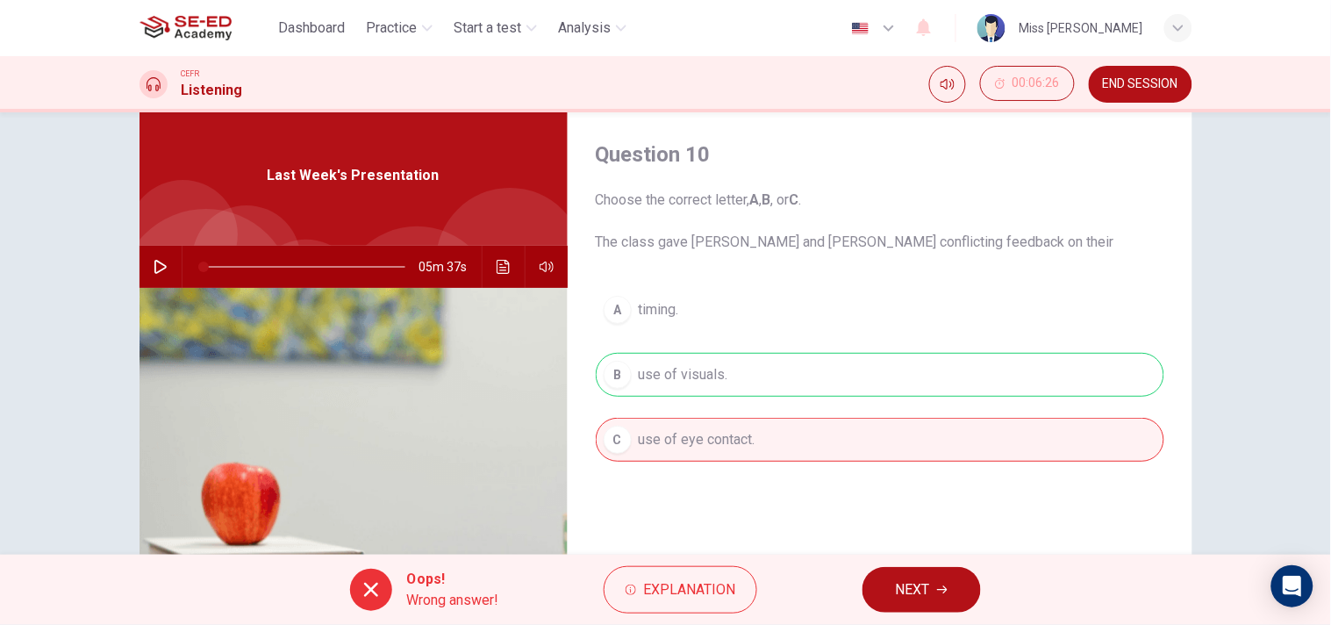
click at [926, 583] on span "NEXT" at bounding box center [913, 589] width 34 height 25
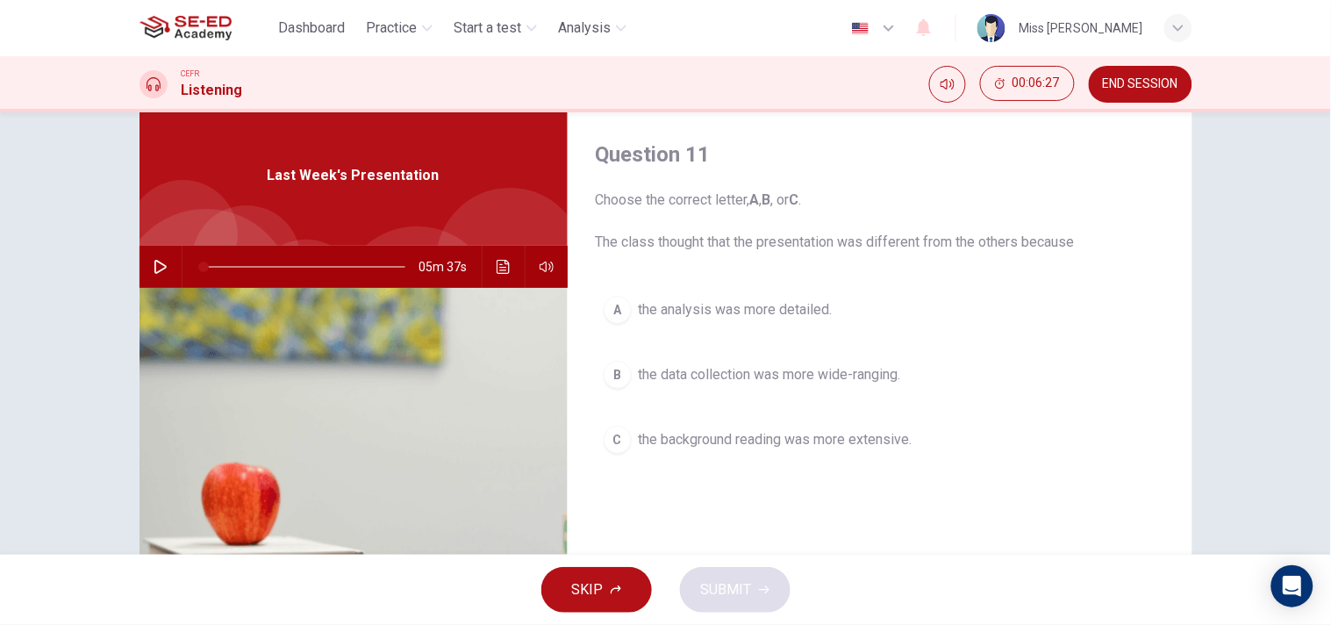
click at [756, 390] on button "B the data collection was more wide-ranging." at bounding box center [880, 375] width 569 height 44
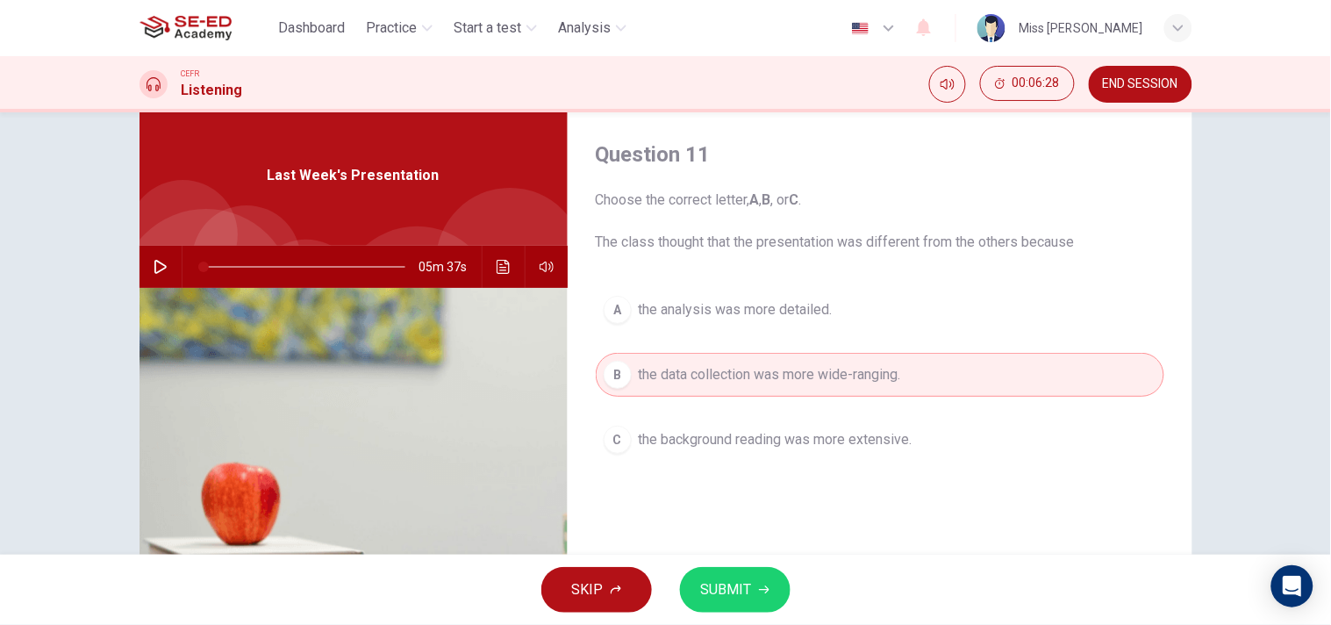
click at [743, 599] on span "SUBMIT" at bounding box center [726, 589] width 51 height 25
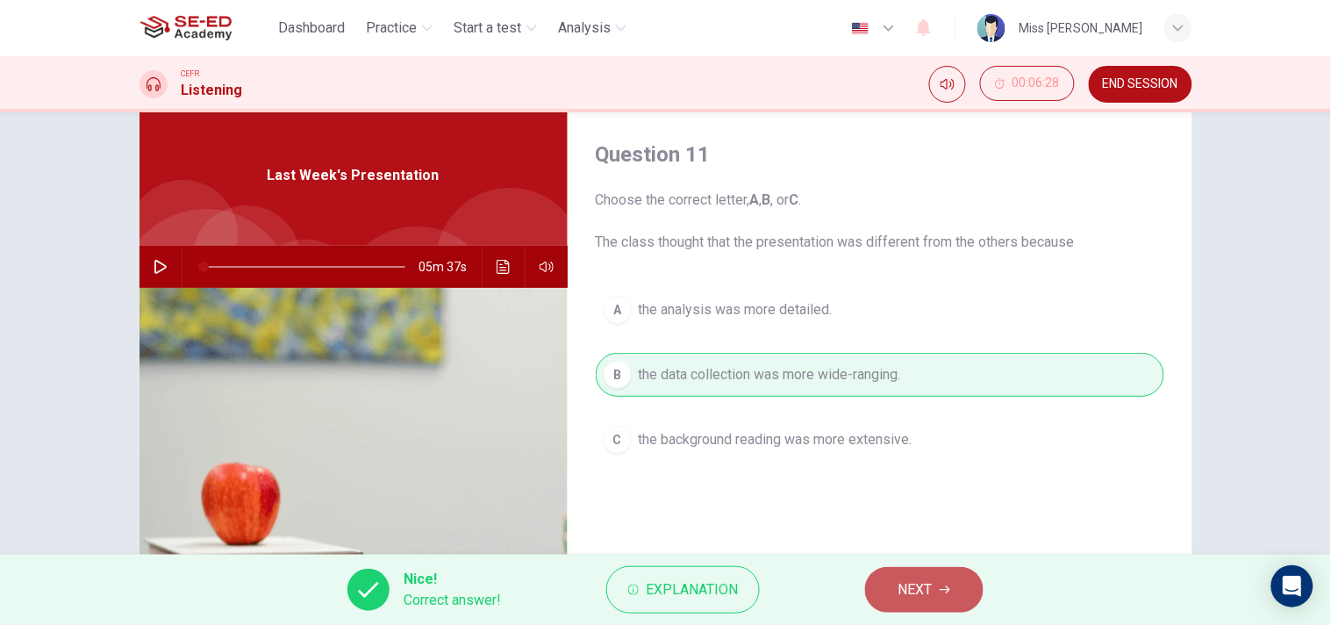
click at [945, 595] on button "NEXT" at bounding box center [924, 590] width 118 height 46
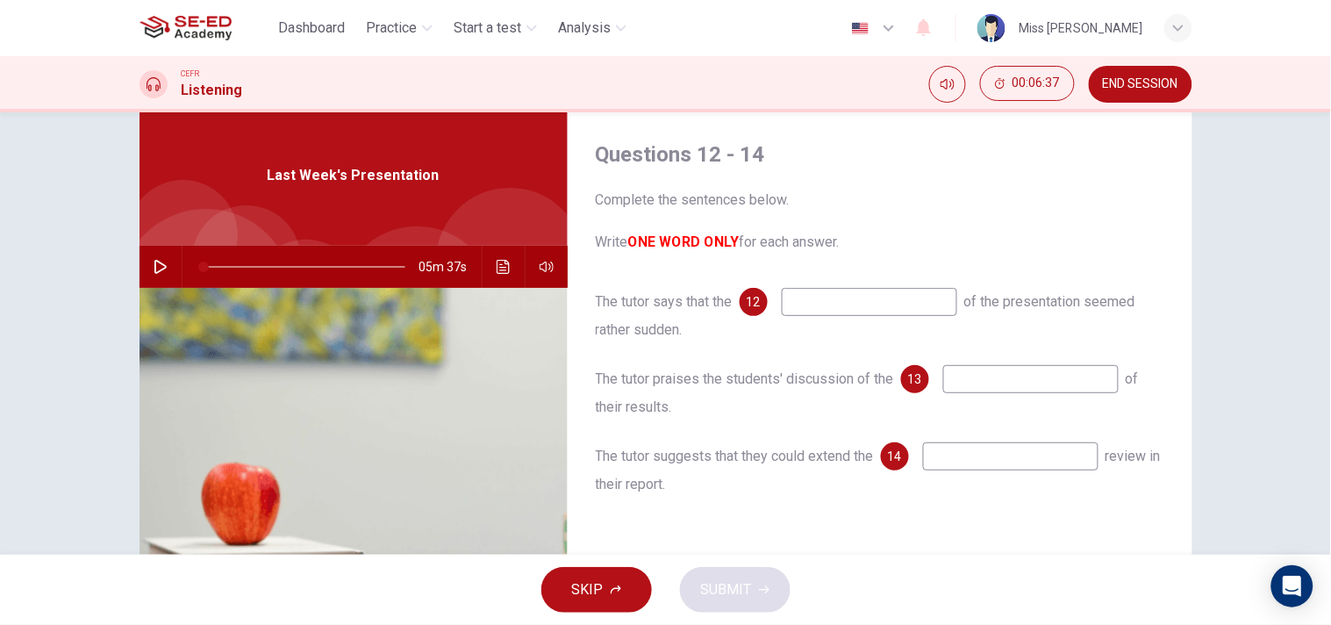
click at [1075, 388] on input at bounding box center [1030, 379] width 175 height 28
click at [846, 293] on input at bounding box center [869, 302] width 175 height 28
drag, startPoint x: 593, startPoint y: 299, endPoint x: 662, endPoint y: 332, distance: 76.5
click at [662, 332] on div "The tutor says that the 12 of the presentation seemed rather sudden." at bounding box center [880, 316] width 569 height 56
drag, startPoint x: 810, startPoint y: 291, endPoint x: 912, endPoint y: 326, distance: 108.5
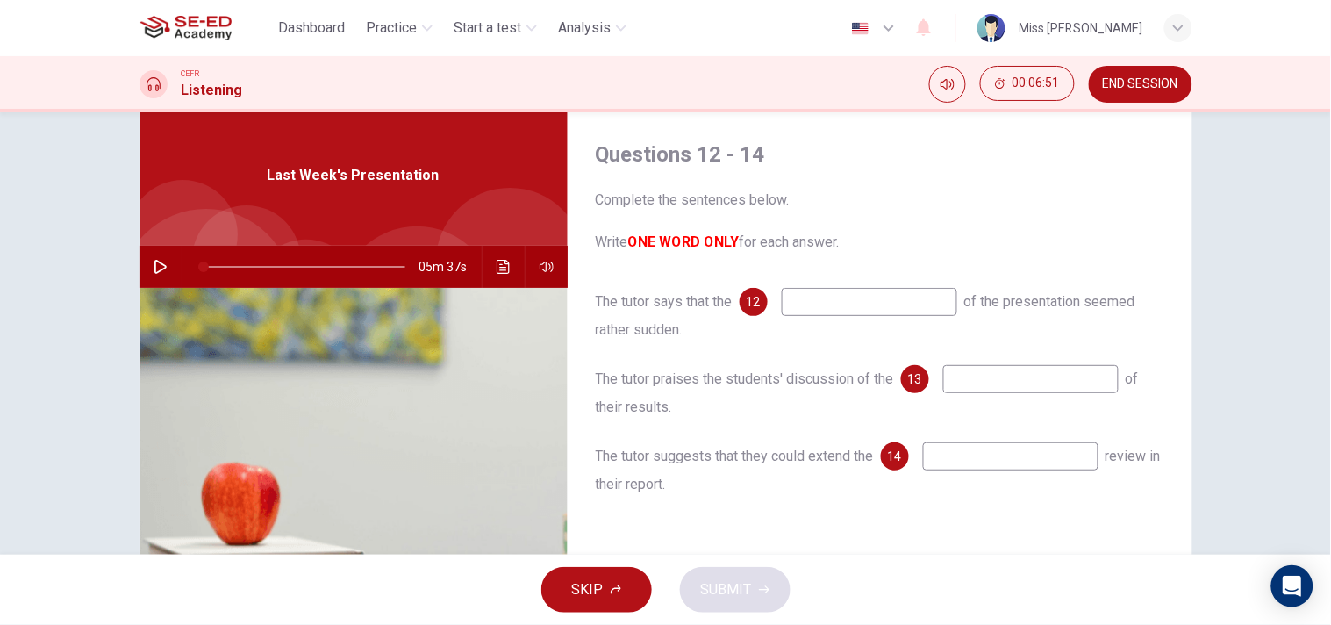
click at [811, 291] on input at bounding box center [869, 302] width 175 height 28
type input "in"
type input "at"
click at [729, 585] on span "SUBMIT" at bounding box center [726, 589] width 51 height 25
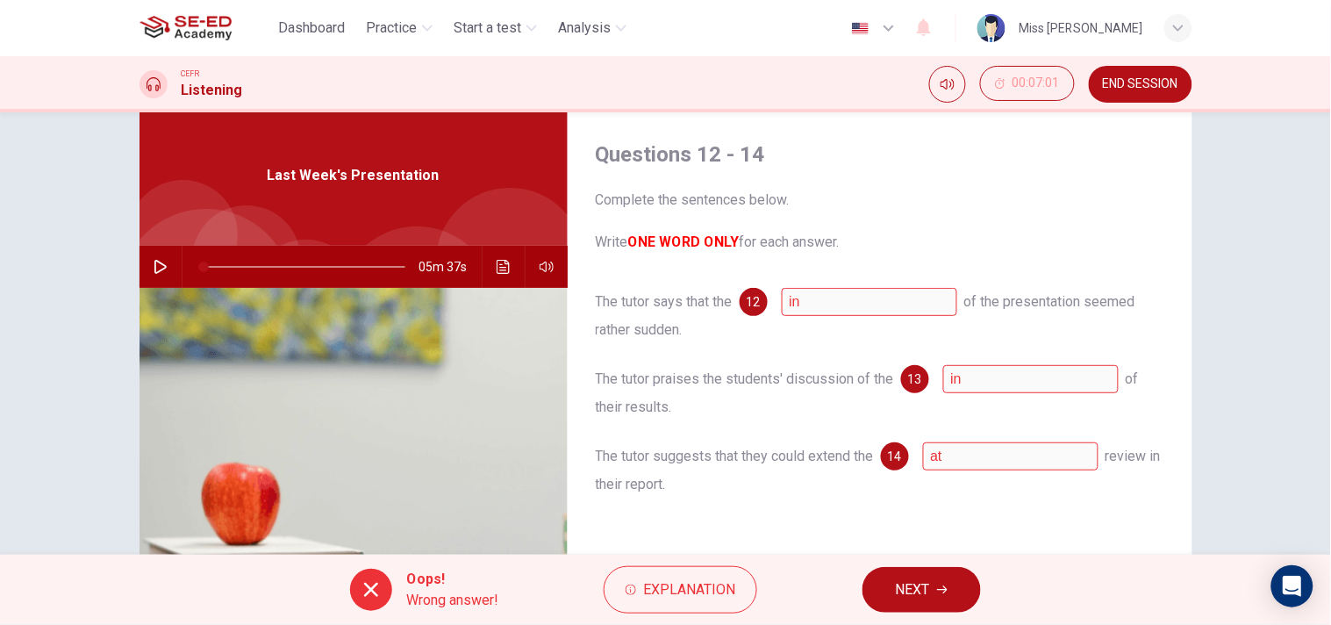
scroll to position [140, 0]
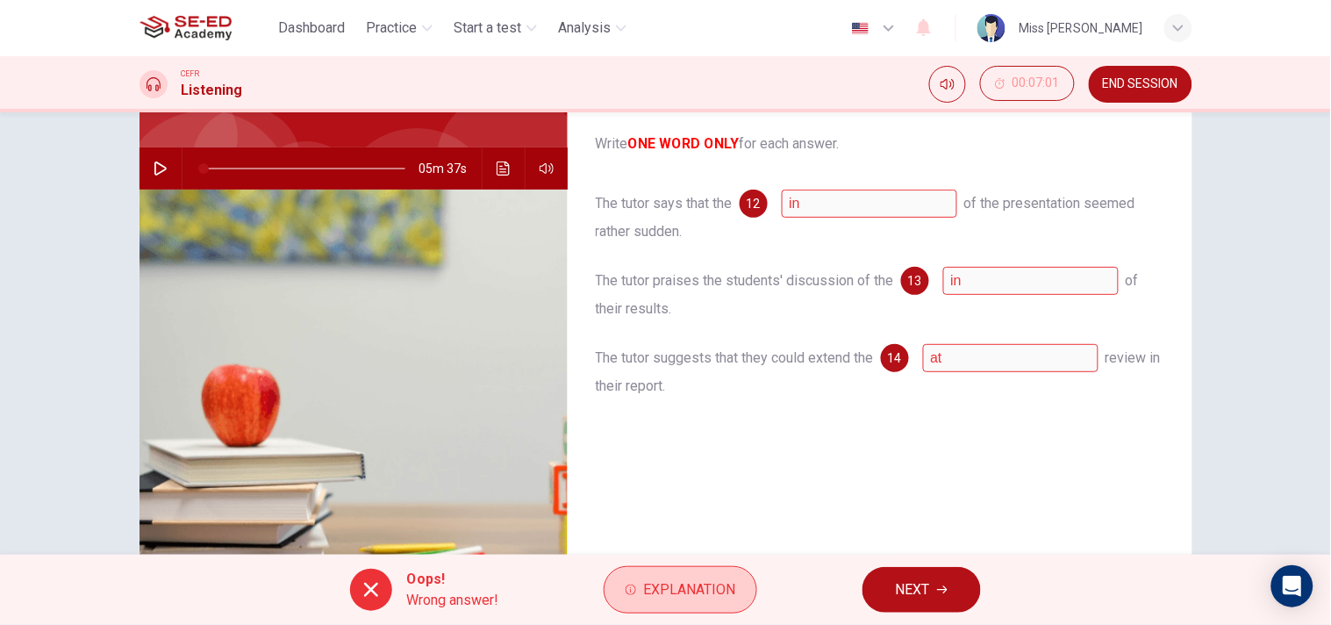
click at [698, 573] on button "Explanation" at bounding box center [681, 589] width 154 height 47
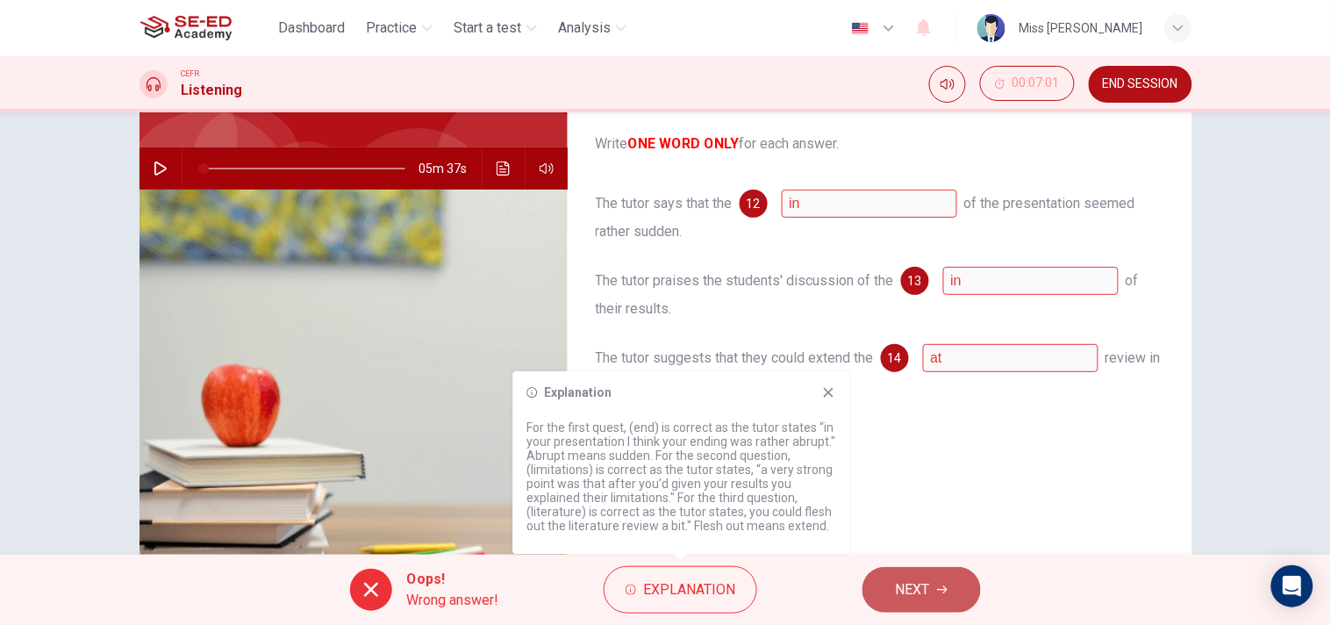
click at [954, 591] on button "NEXT" at bounding box center [921, 590] width 118 height 46
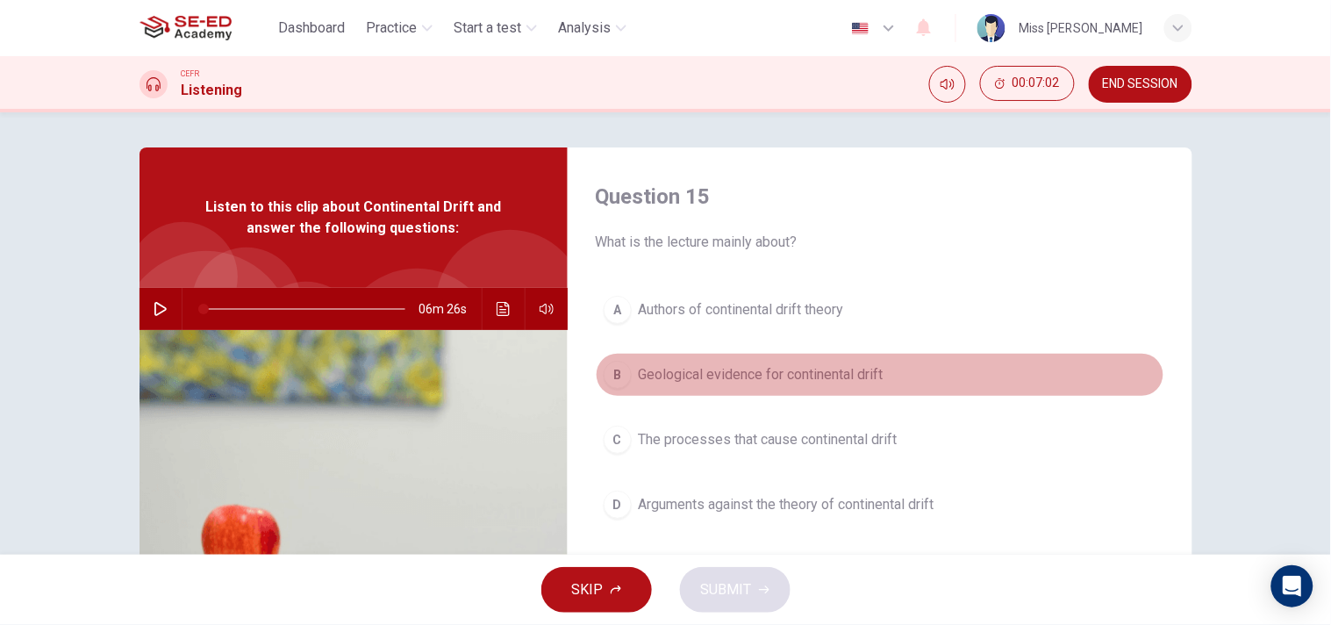
click at [699, 372] on span "Geological evidence for continental drift" at bounding box center [761, 374] width 245 height 21
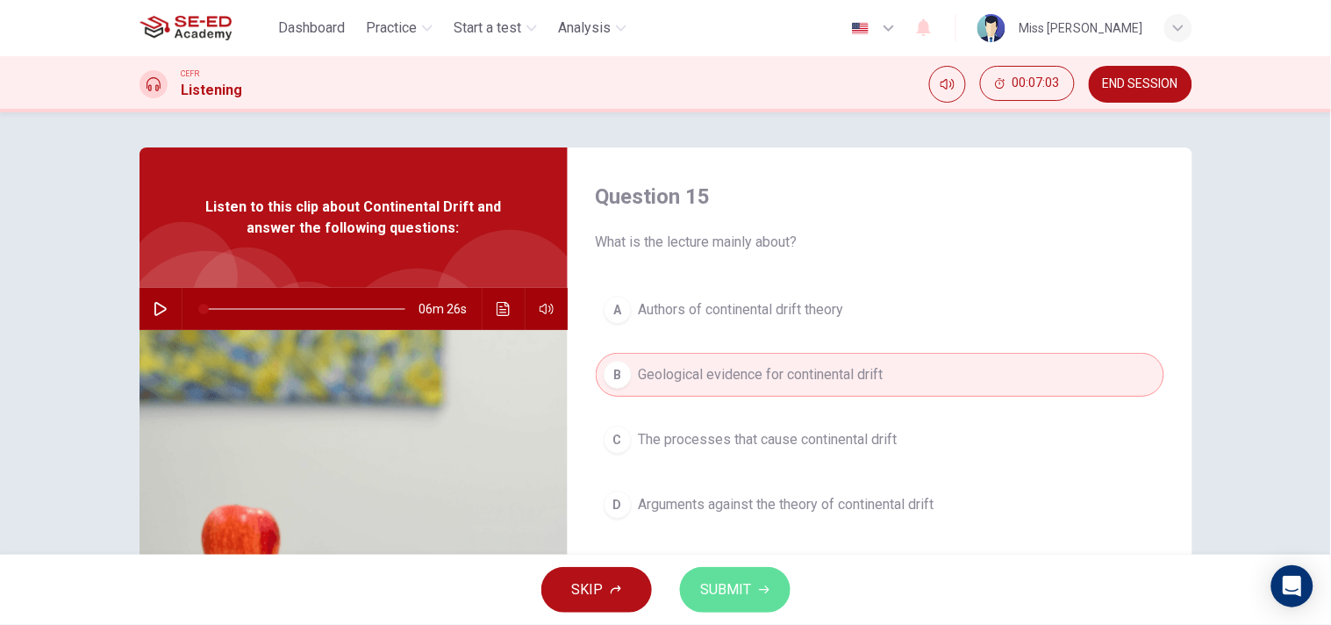
click at [718, 588] on span "SUBMIT" at bounding box center [726, 589] width 51 height 25
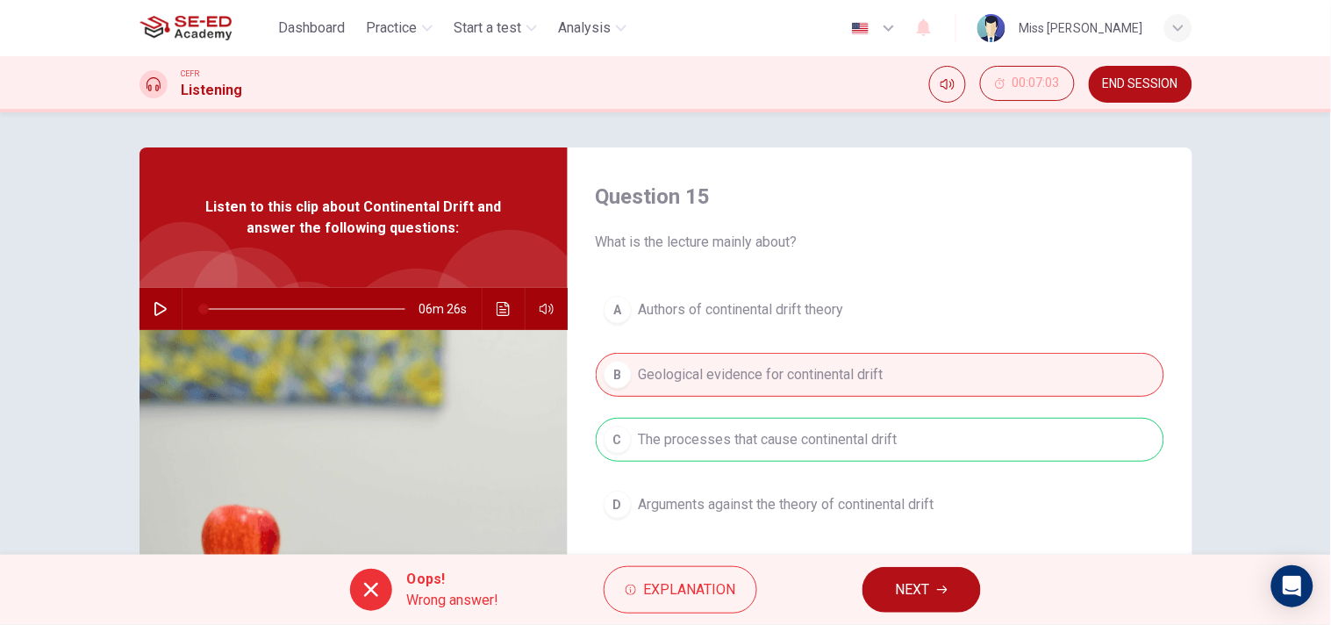
click at [154, 302] on icon "button" at bounding box center [161, 309] width 14 height 14
click at [944, 579] on button "NEXT" at bounding box center [921, 590] width 118 height 46
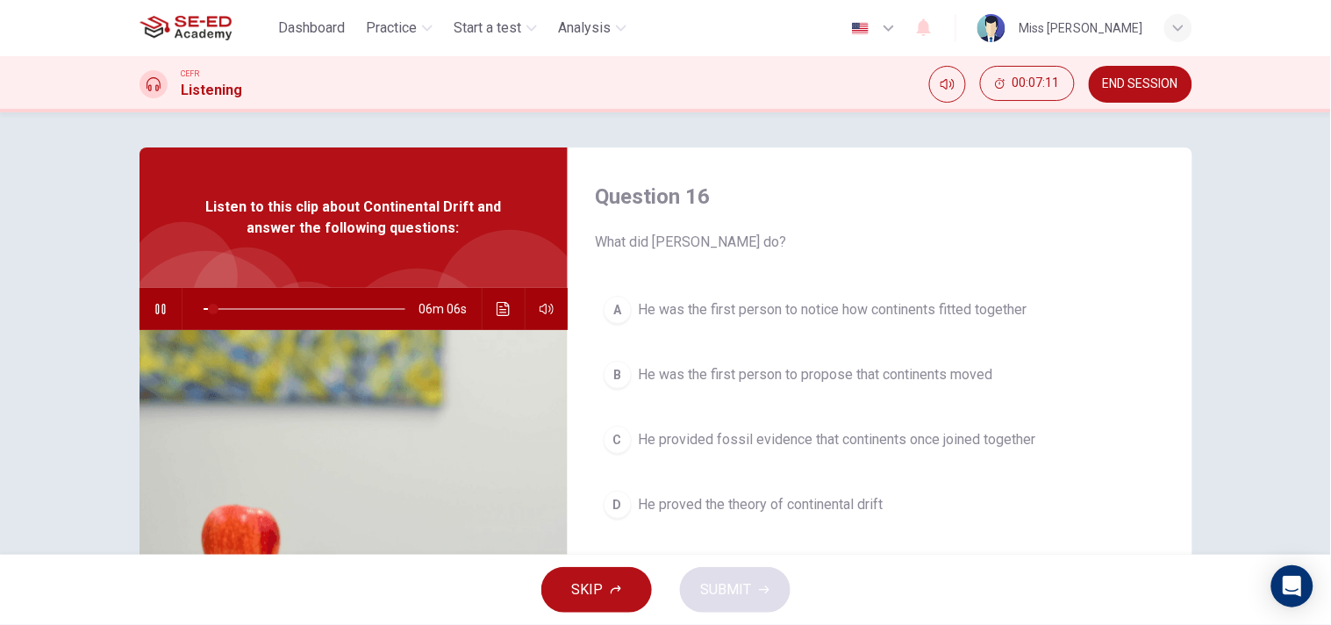
scroll to position [195, 0]
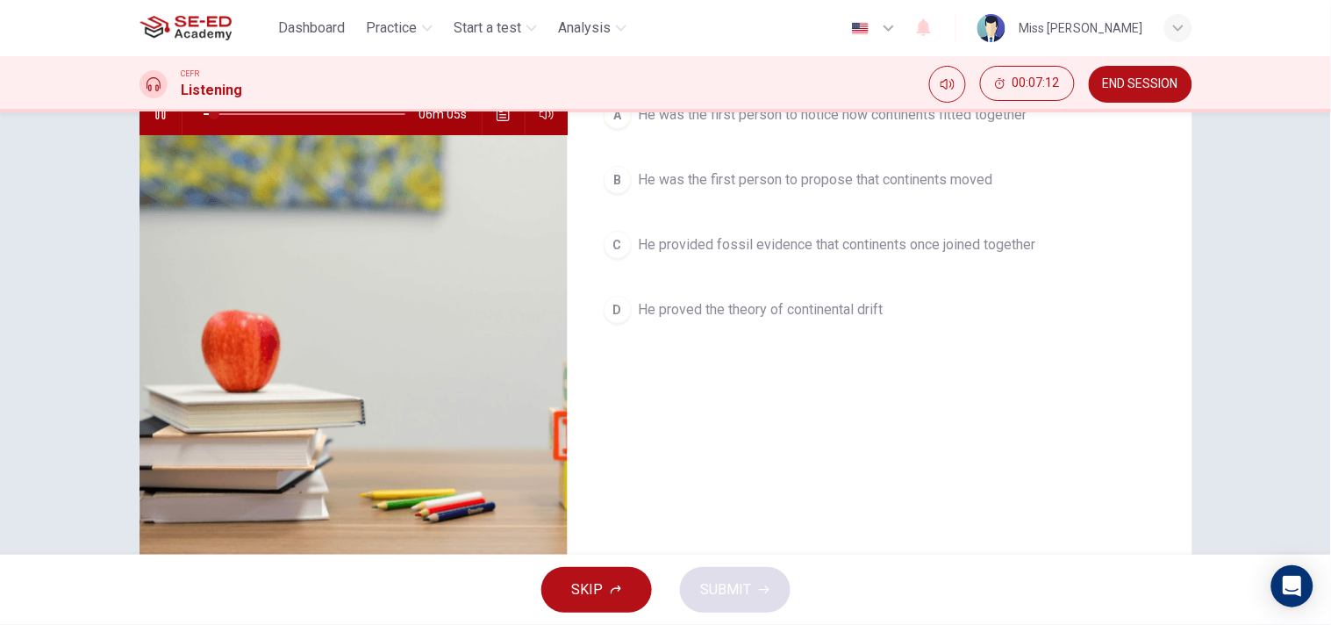
click at [698, 314] on span "He proved the theory of continental drift" at bounding box center [761, 309] width 245 height 21
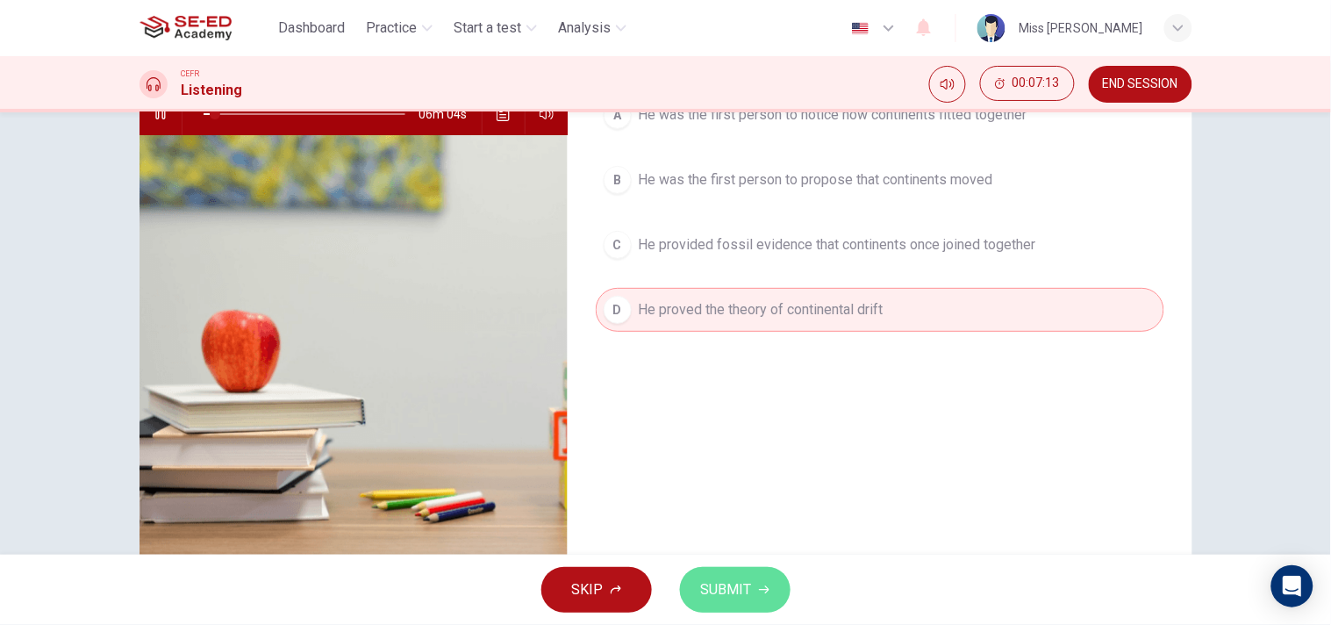
click at [731, 577] on span "SUBMIT" at bounding box center [726, 589] width 51 height 25
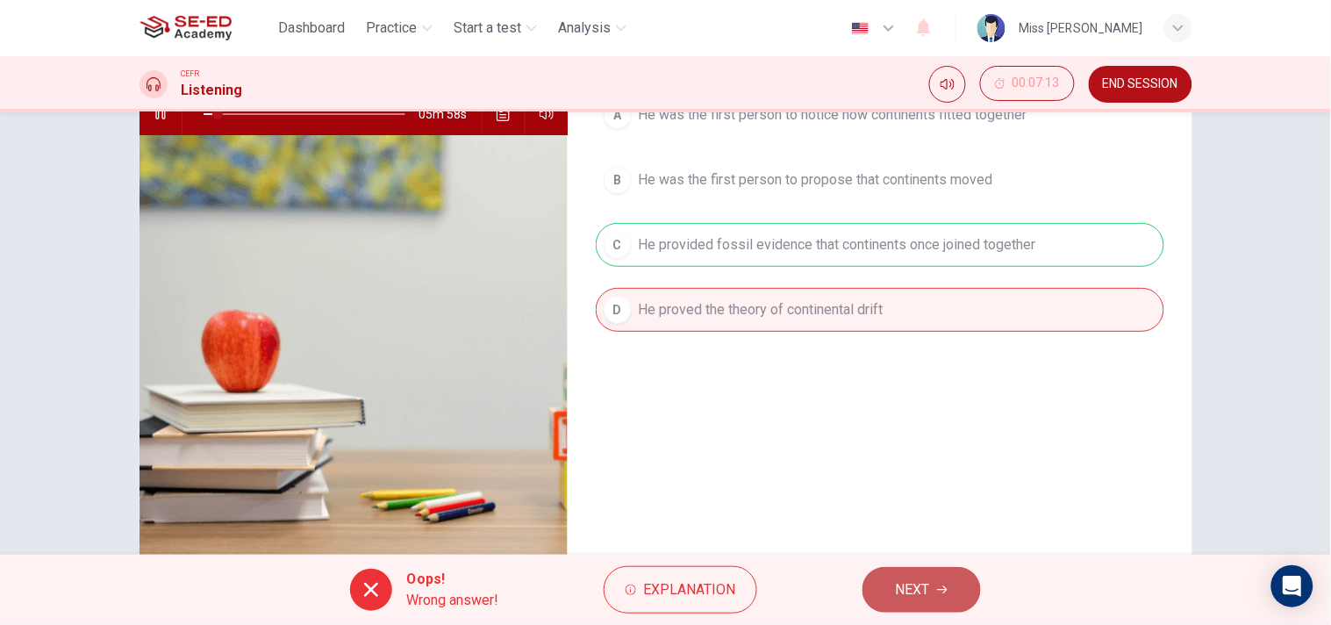
click at [921, 588] on span "NEXT" at bounding box center [913, 589] width 34 height 25
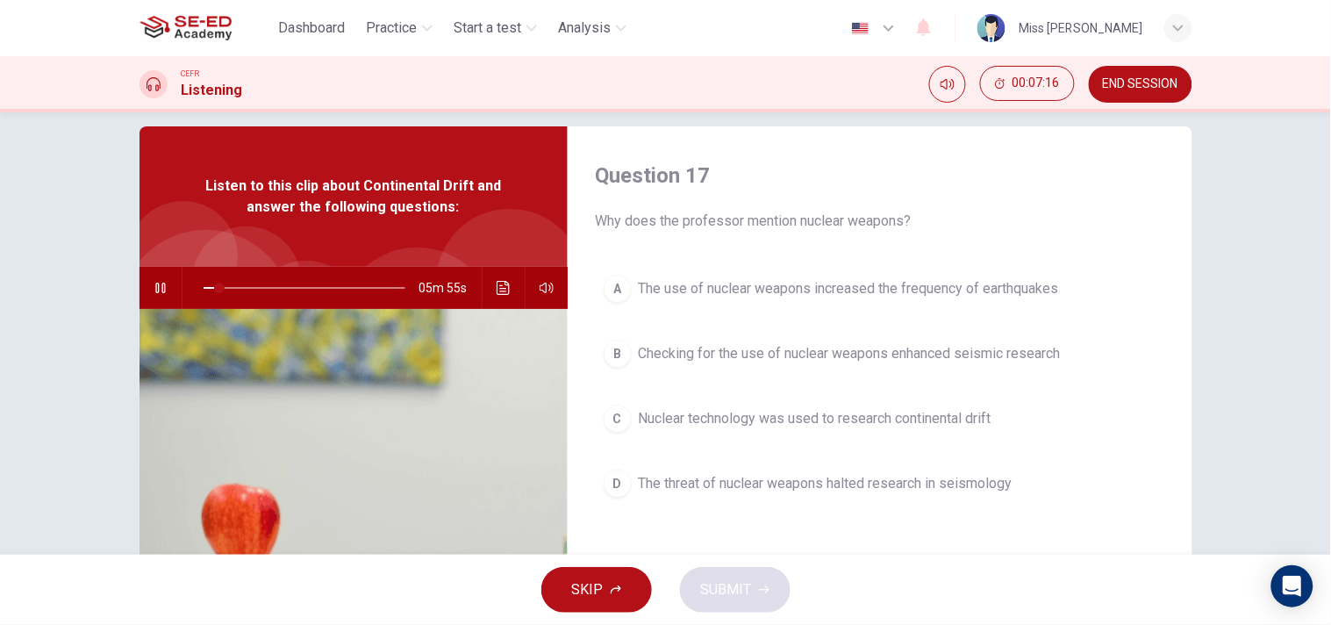
scroll to position [0, 0]
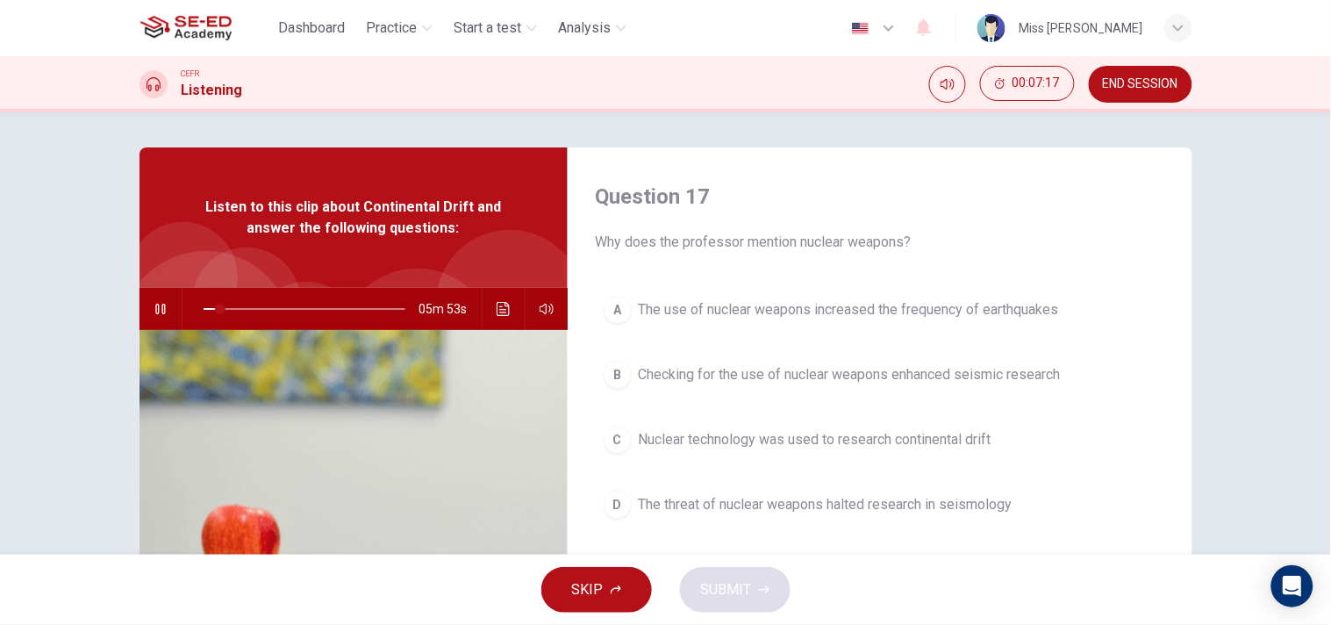
click at [695, 347] on div "A The use of nuclear weapons increased the frequency of earthquakes B Checking …" at bounding box center [880, 425] width 569 height 274
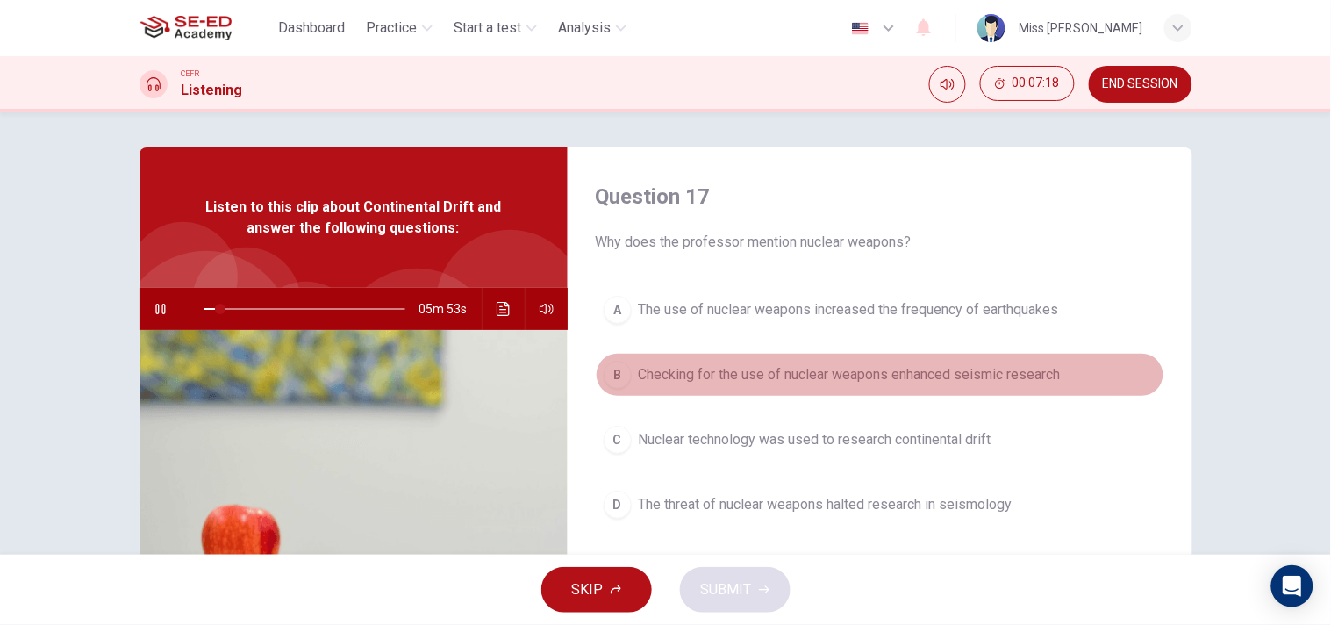
click at [696, 364] on span "Checking for the use of nuclear weapons enhanced seismic research" at bounding box center [850, 374] width 422 height 21
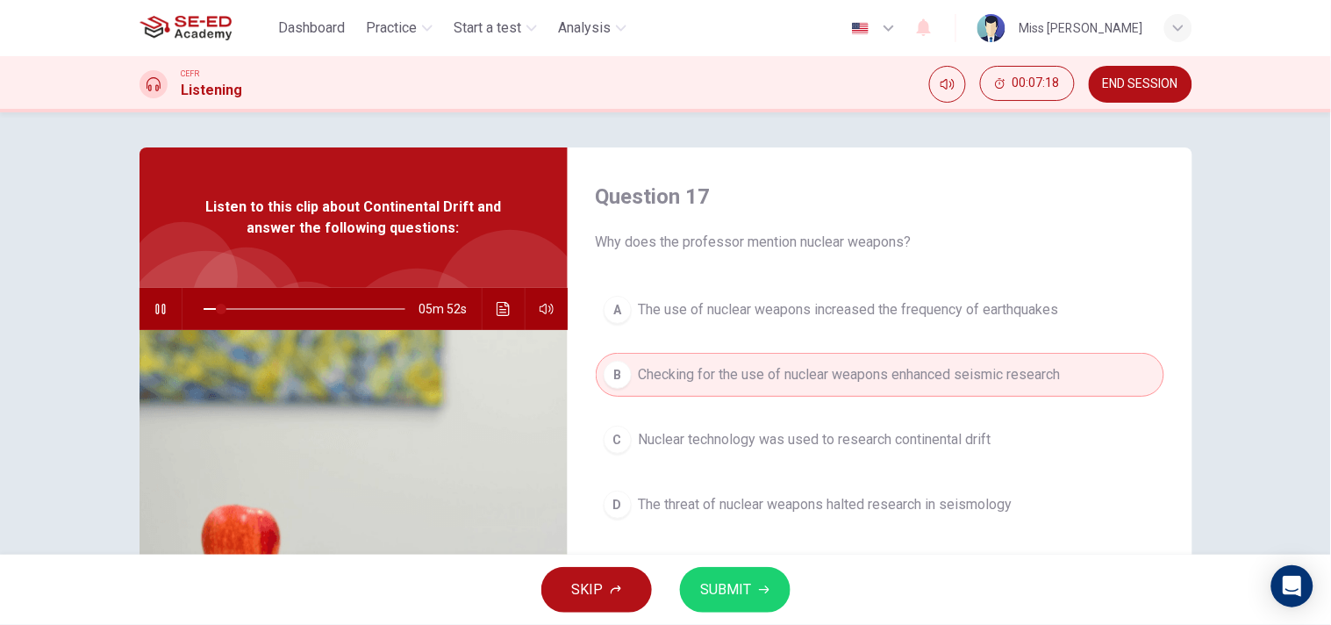
click at [735, 581] on span "SUBMIT" at bounding box center [726, 589] width 51 height 25
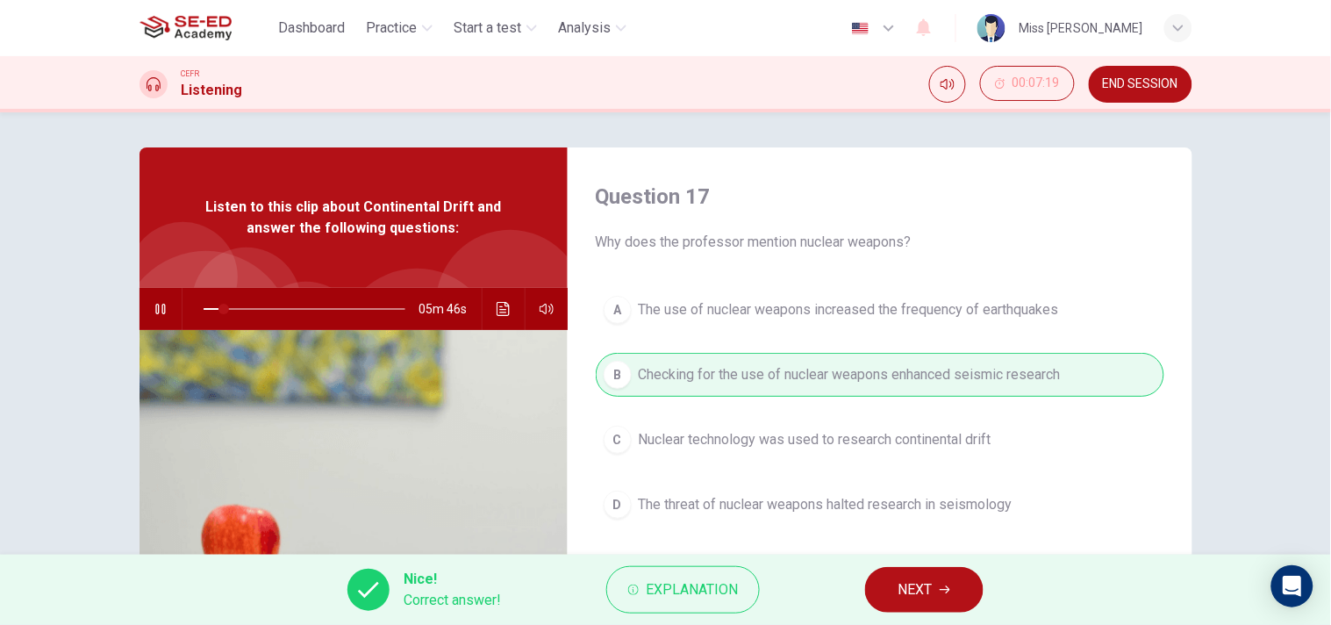
click at [949, 599] on button "NEXT" at bounding box center [924, 590] width 118 height 46
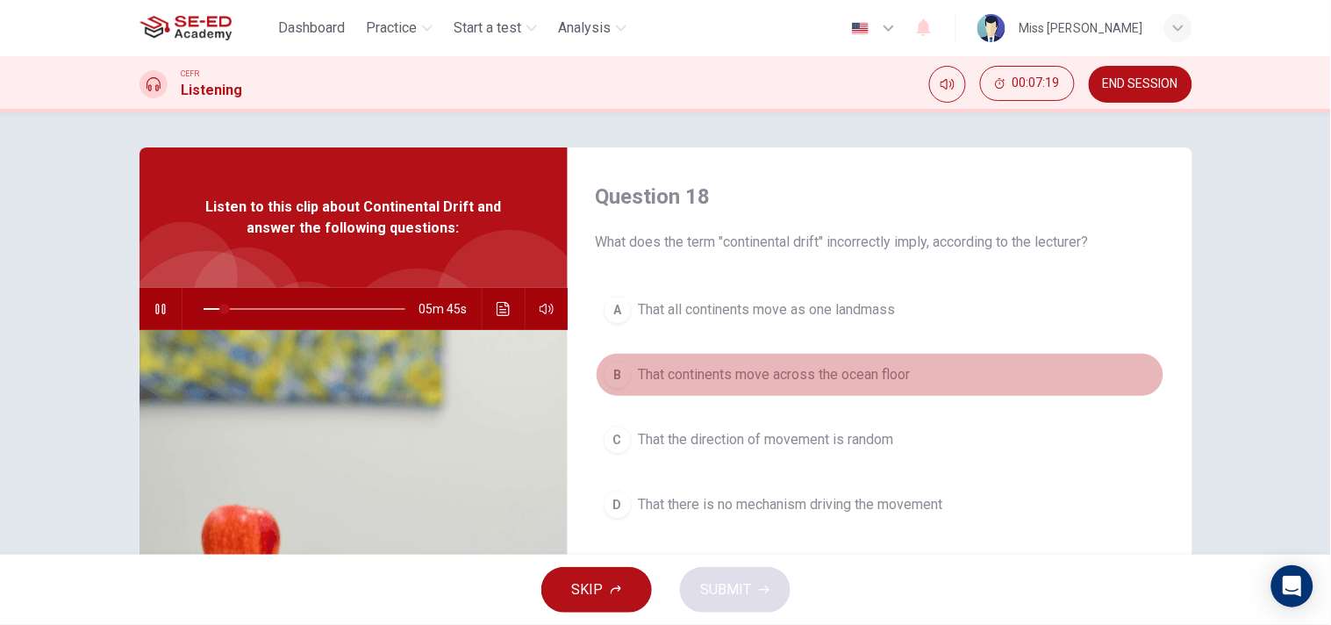
click at [768, 374] on span "That continents move across the ocean floor" at bounding box center [775, 374] width 272 height 21
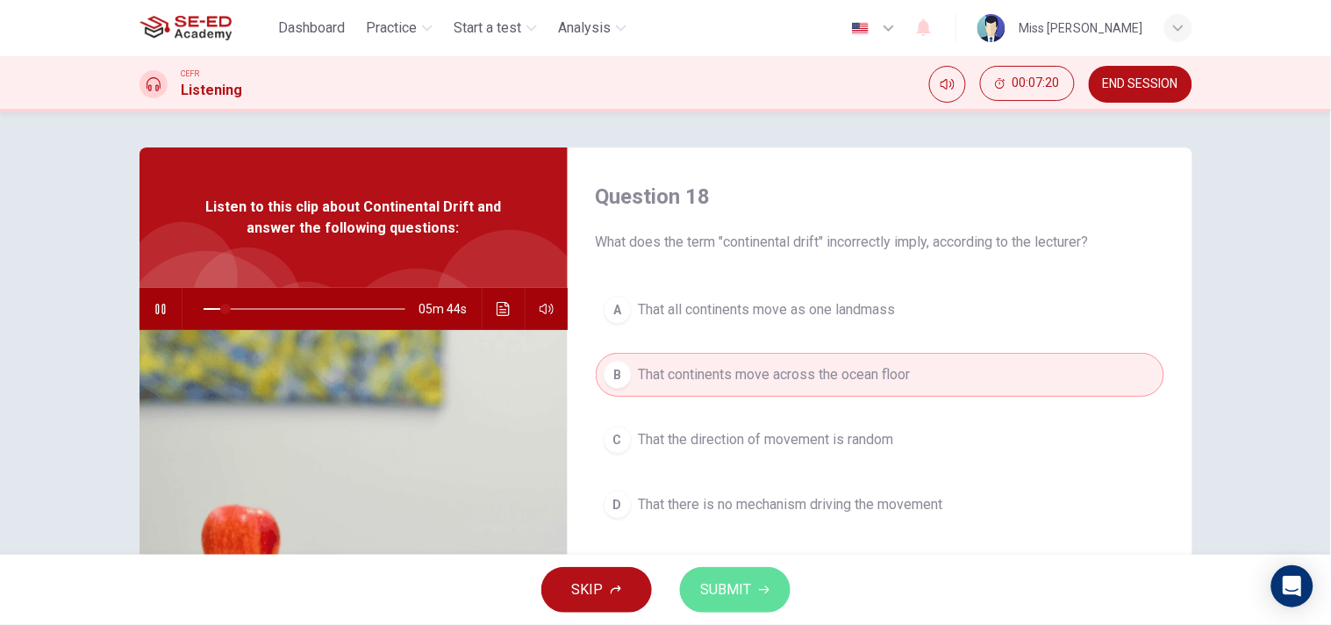
click at [730, 583] on span "SUBMIT" at bounding box center [726, 589] width 51 height 25
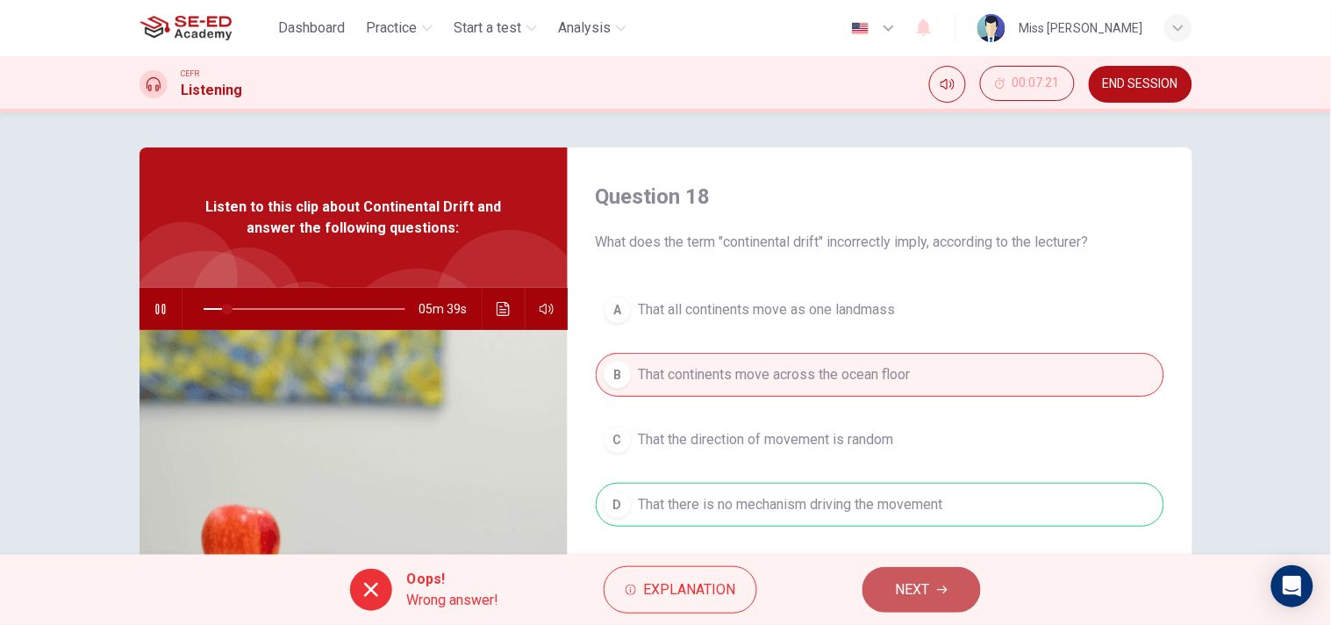
click at [916, 597] on span "NEXT" at bounding box center [913, 589] width 34 height 25
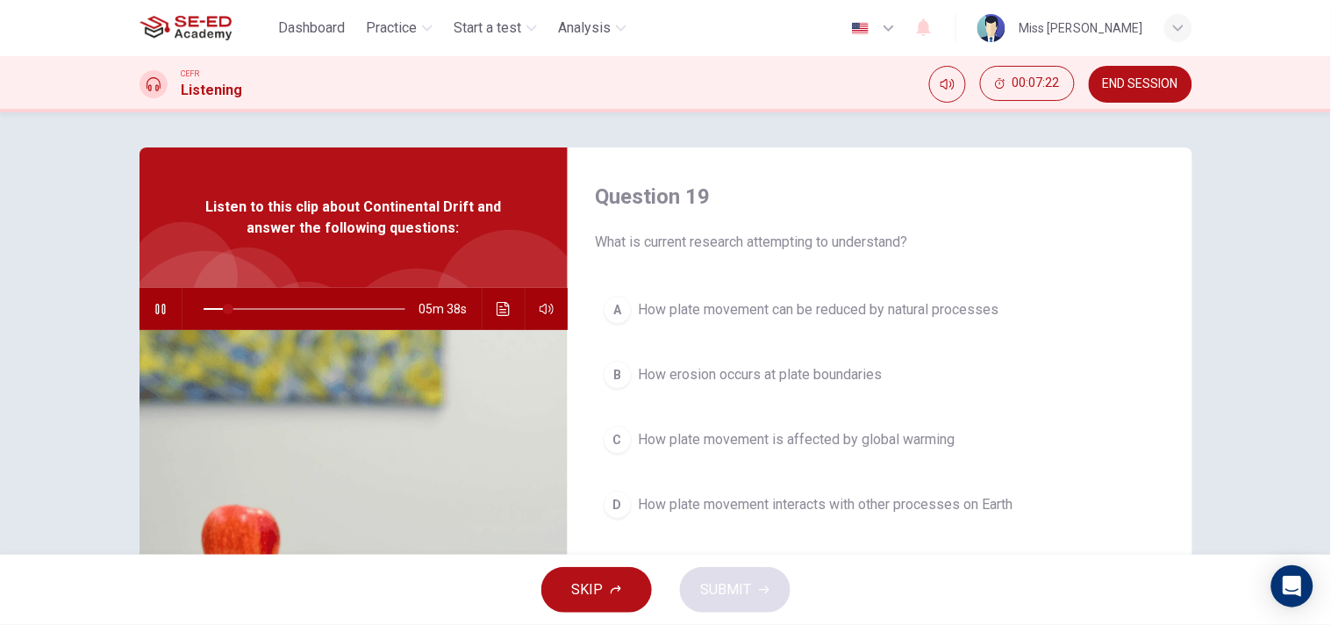
click at [662, 372] on span "How erosion occurs at plate boundaries" at bounding box center [761, 374] width 244 height 21
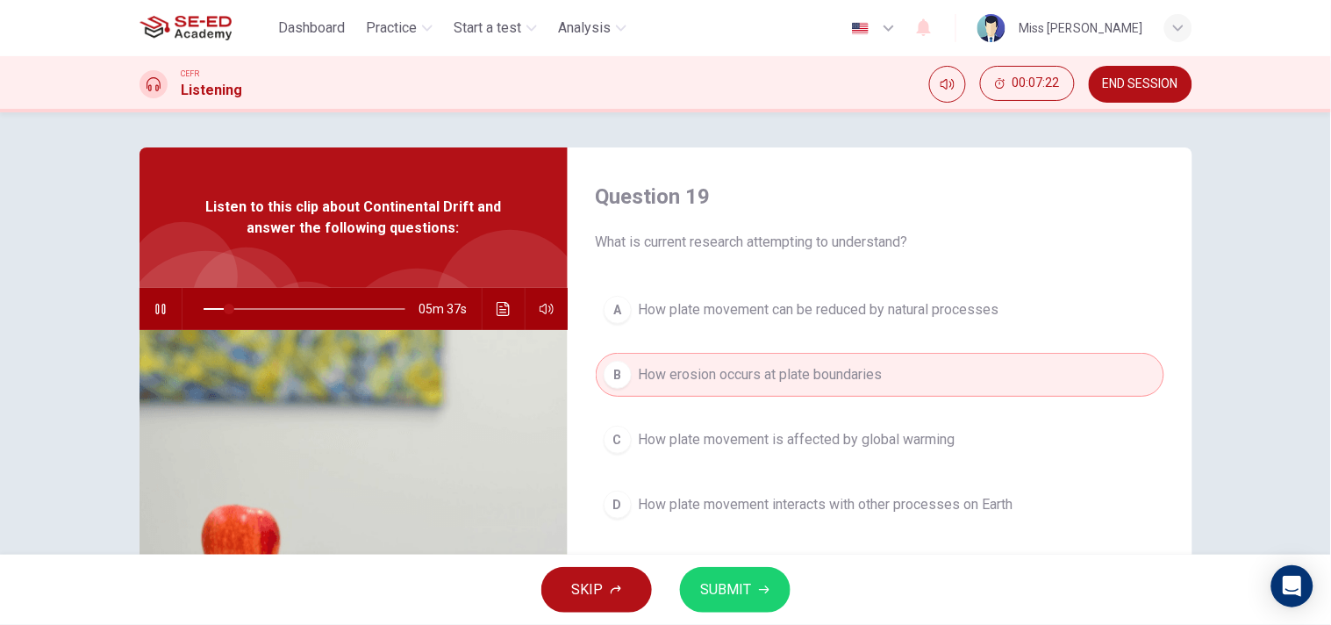
click at [735, 579] on span "SUBMIT" at bounding box center [726, 589] width 51 height 25
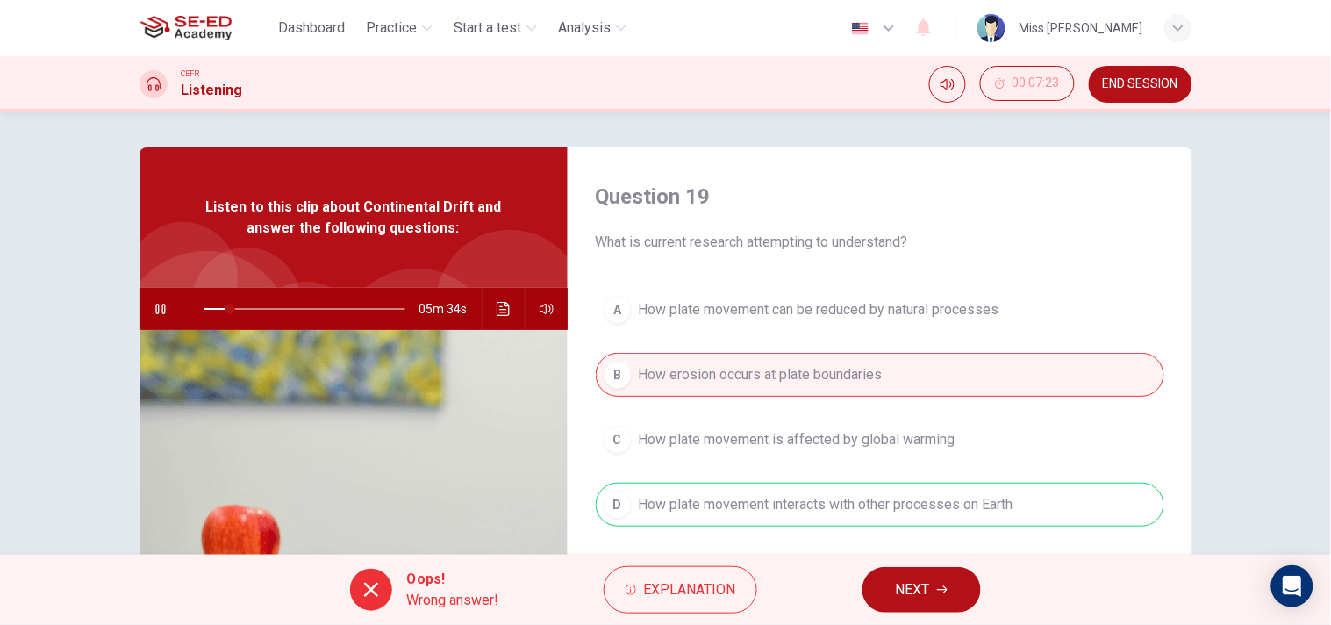
type input "14"
click at [935, 595] on button "NEXT" at bounding box center [921, 590] width 118 height 46
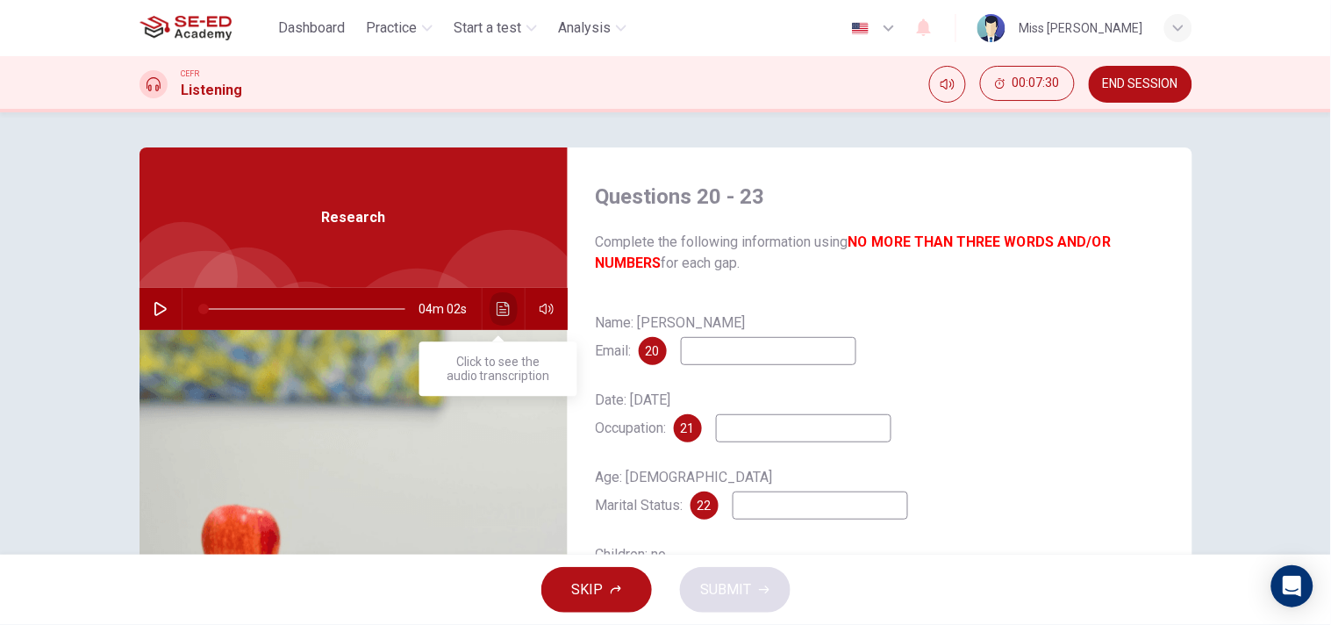
click at [490, 311] on button "Click to see the audio transcription" at bounding box center [504, 309] width 28 height 42
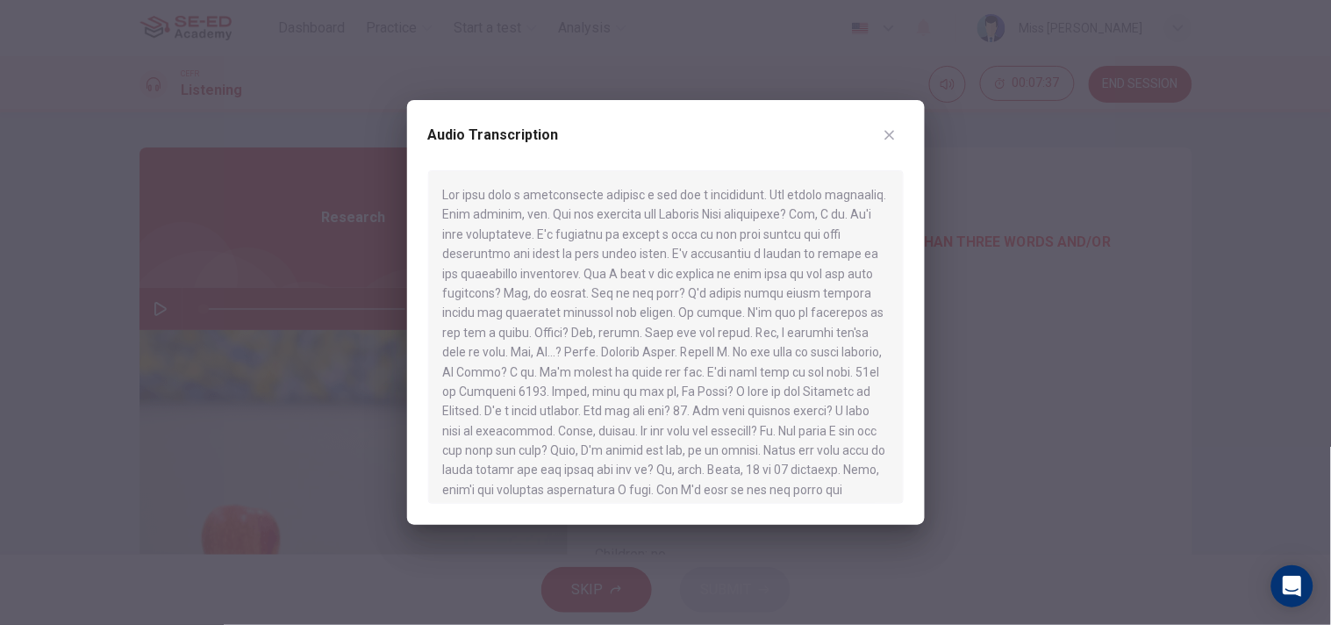
click at [1004, 340] on div at bounding box center [665, 312] width 1331 height 625
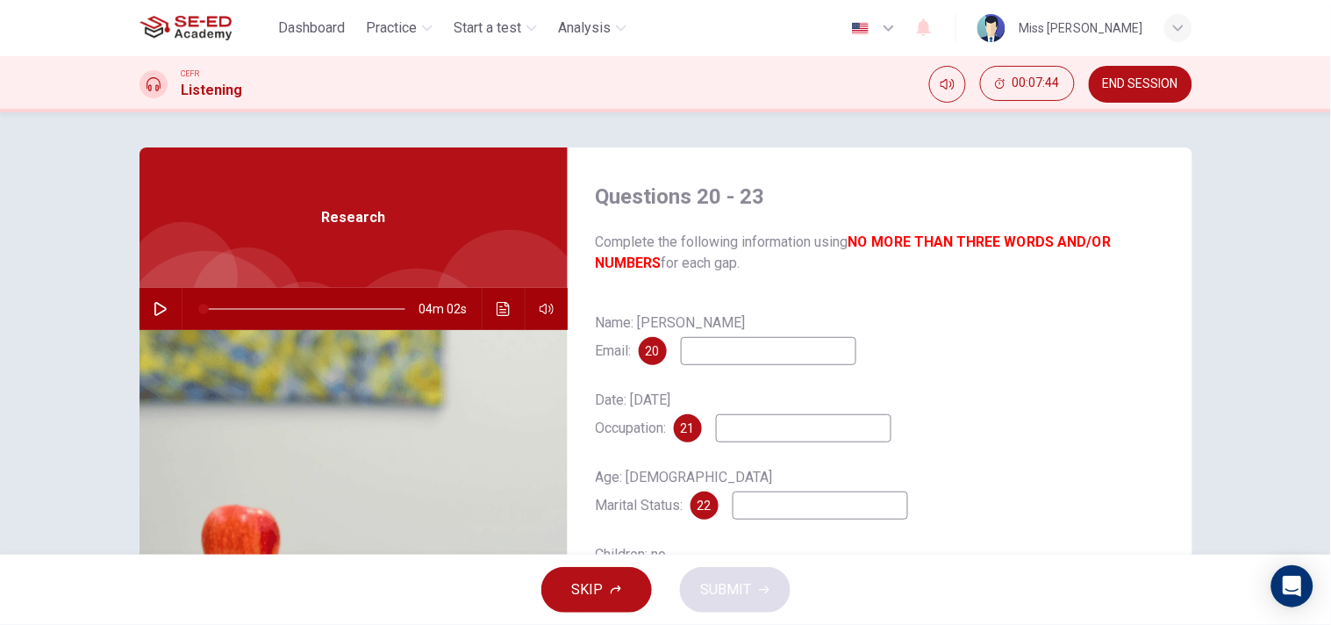
drag, startPoint x: 1163, startPoint y: 84, endPoint x: 762, endPoint y: 116, distance: 402.2
click at [1163, 84] on span "END SESSION" at bounding box center [1140, 84] width 75 height 14
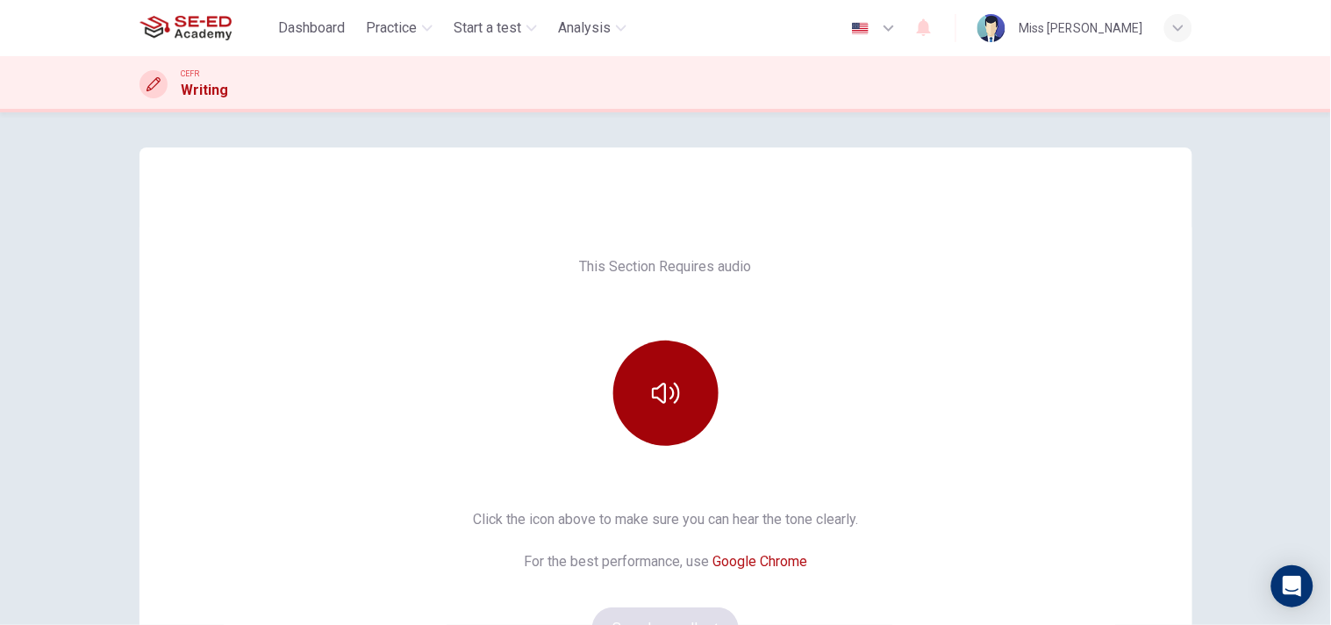
click at [663, 407] on button "button" at bounding box center [665, 392] width 105 height 105
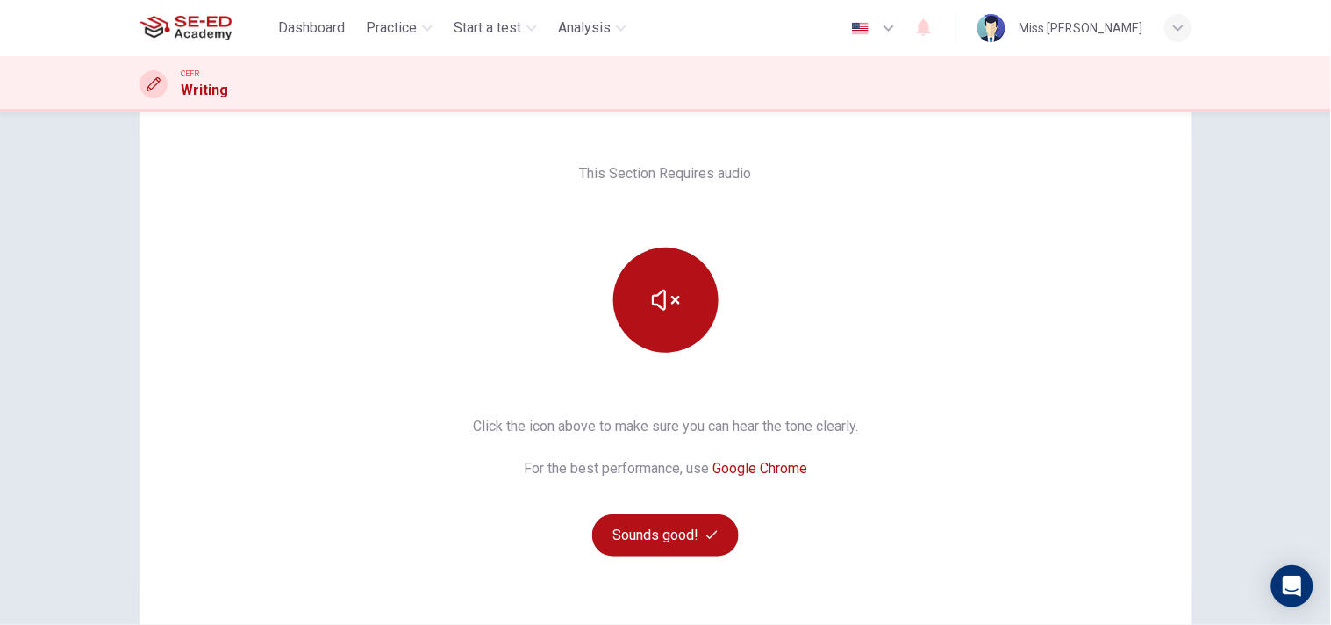
scroll to position [223, 0]
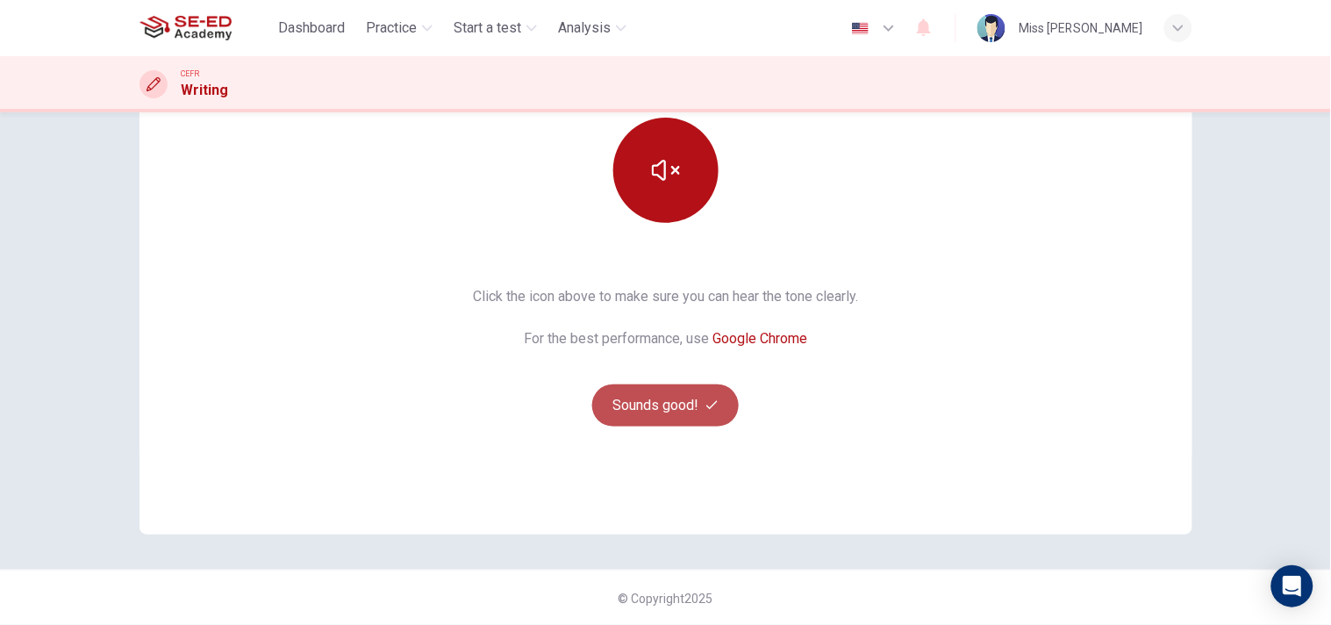
click at [679, 411] on button "Sounds good!" at bounding box center [665, 405] width 147 height 42
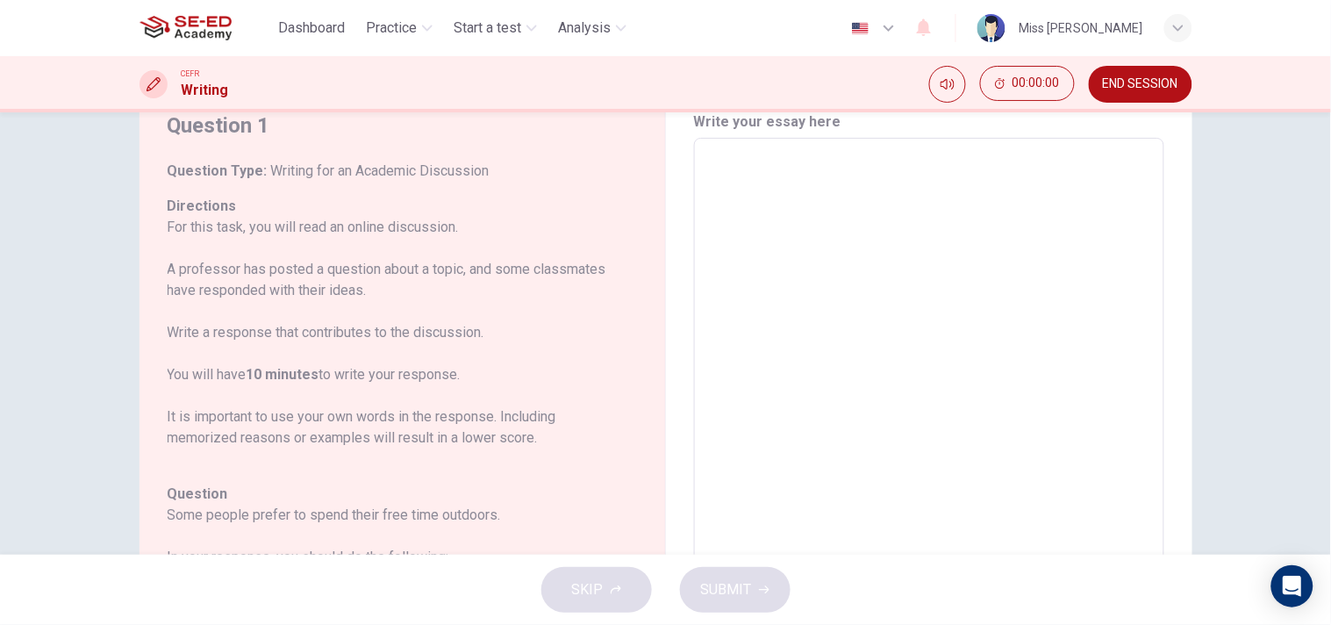
scroll to position [0, 0]
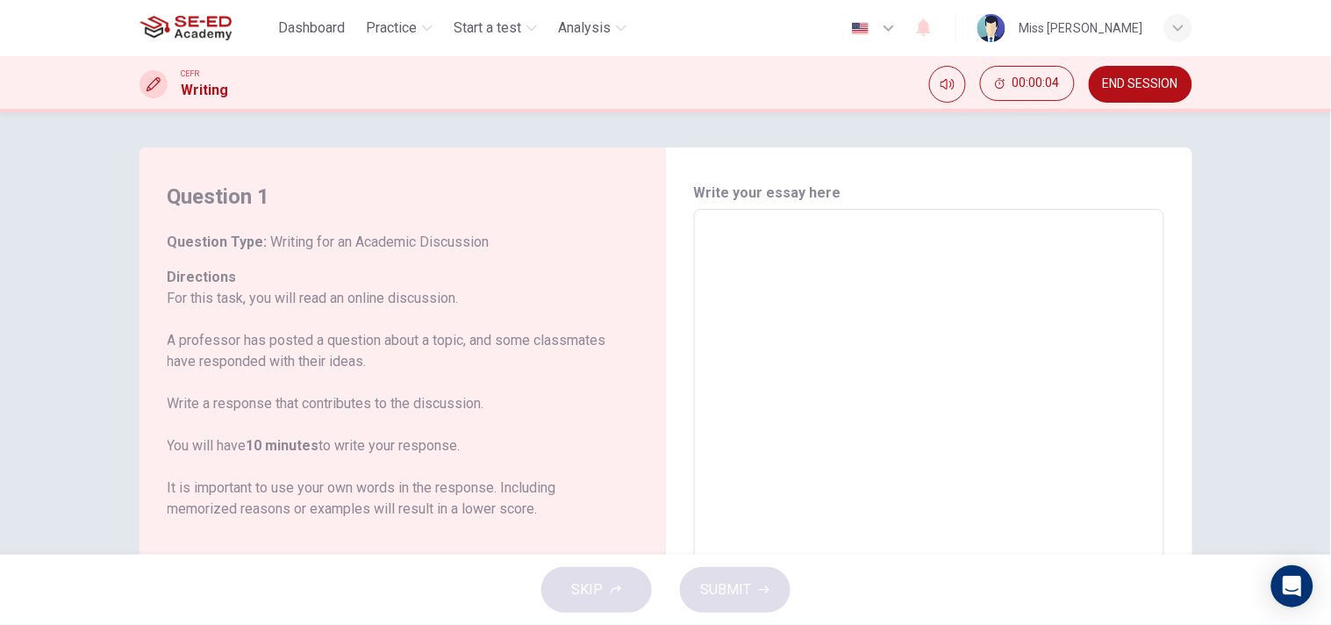
click at [888, 374] on textarea at bounding box center [929, 502] width 446 height 557
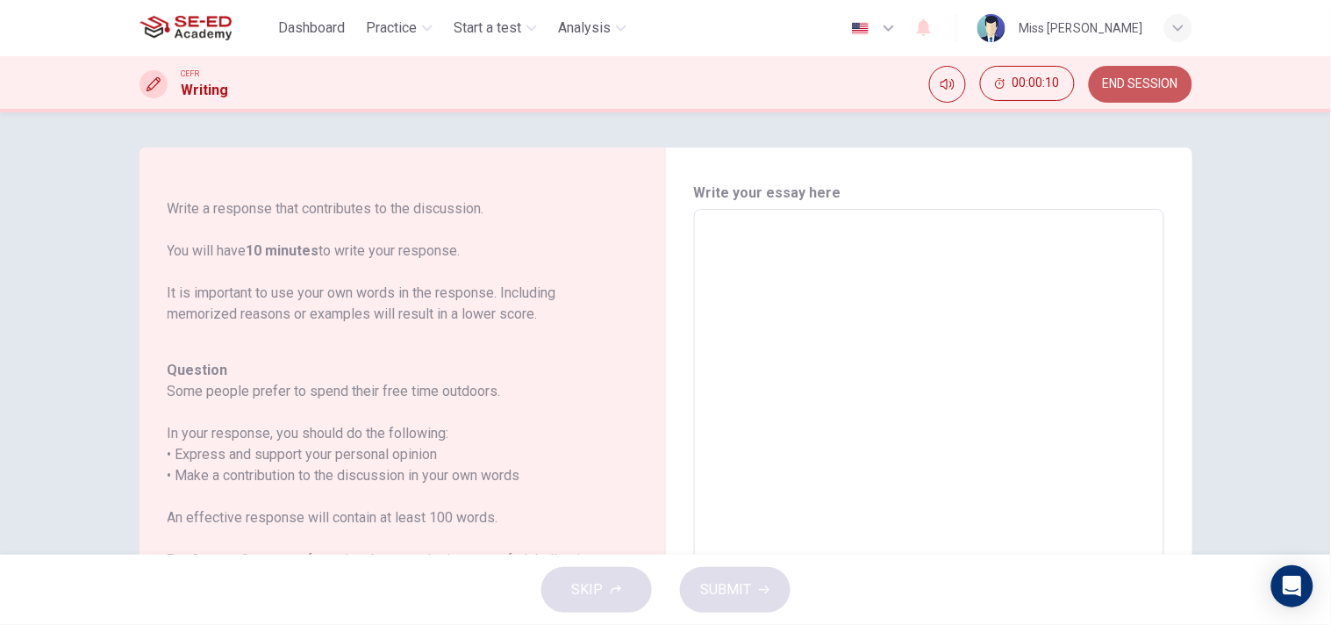
click at [1147, 86] on span "END SESSION" at bounding box center [1140, 84] width 75 height 14
